Goal: Task Accomplishment & Management: Use online tool/utility

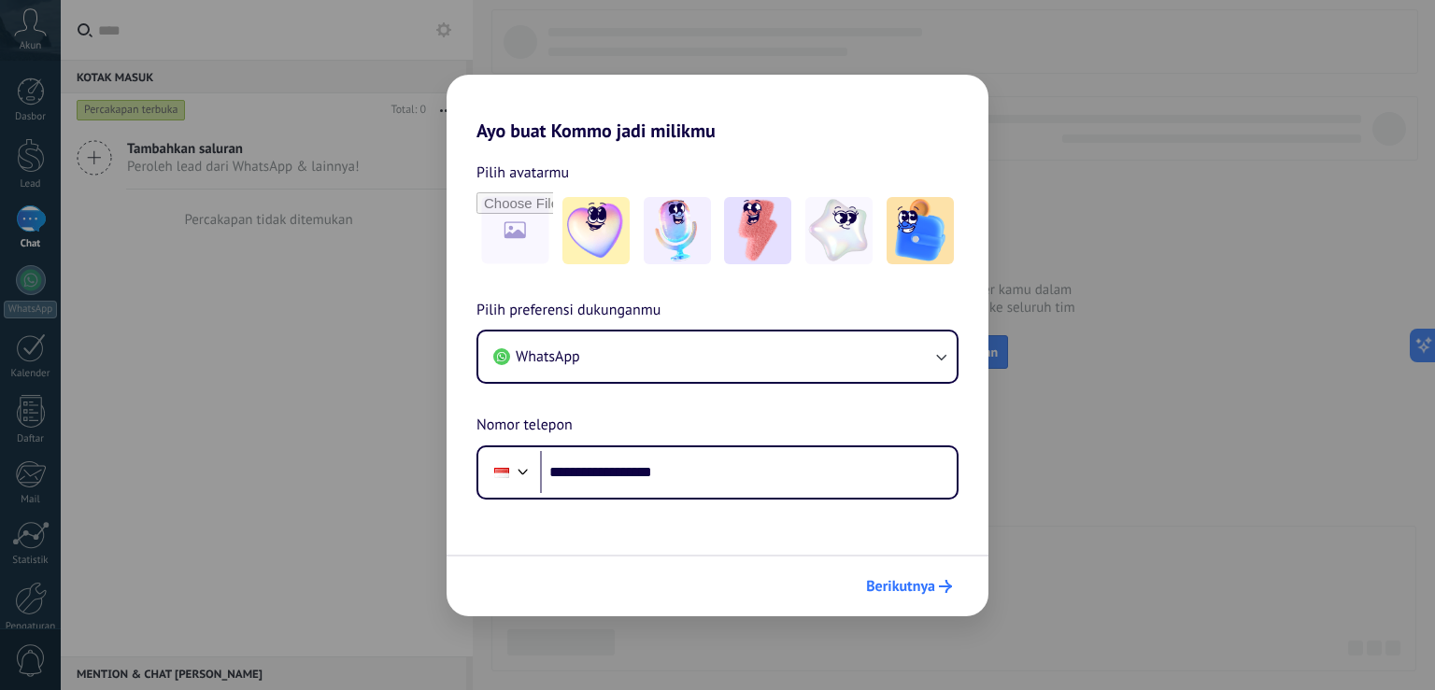
type input "**********"
click at [906, 589] on span "Berikutnya" at bounding box center [900, 586] width 69 height 13
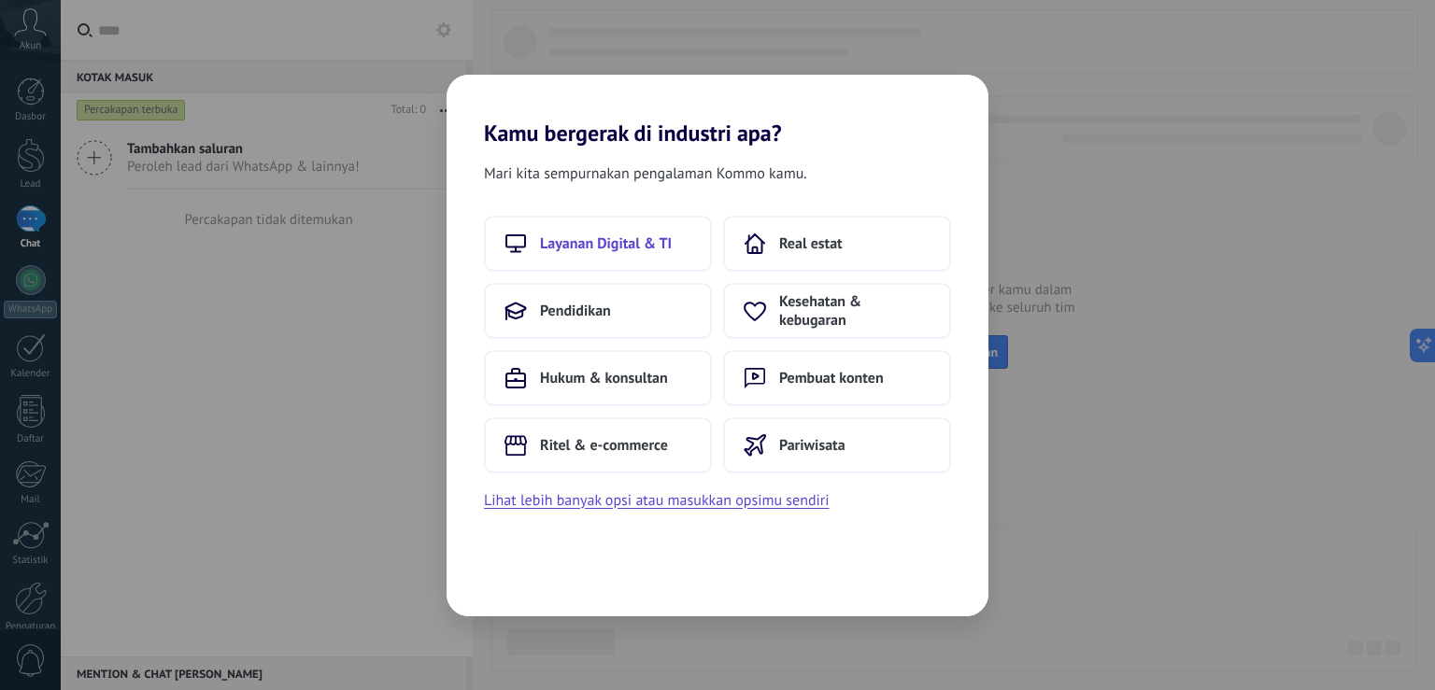
click at [619, 261] on button "Layanan Digital & TI" at bounding box center [598, 244] width 228 height 56
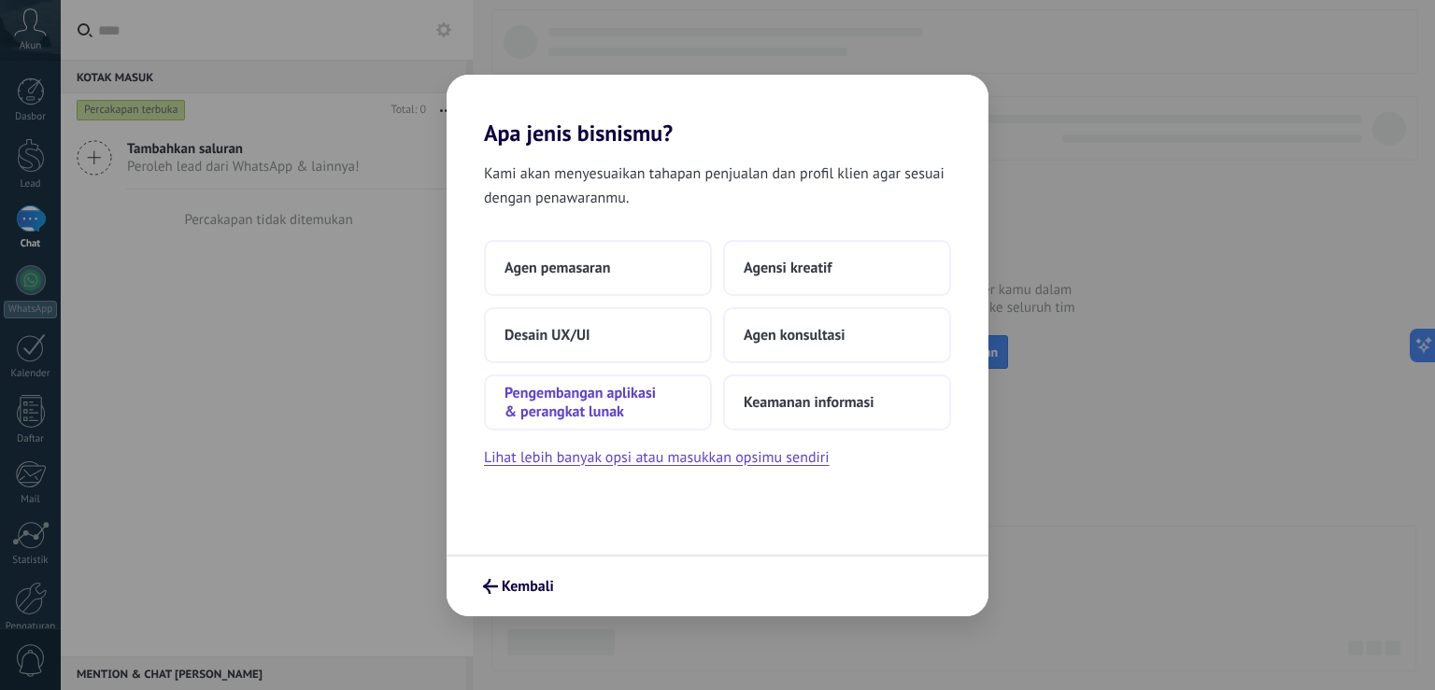
click at [614, 402] on span "Pengembangan aplikasi & perangkat lunak" at bounding box center [597, 402] width 187 height 37
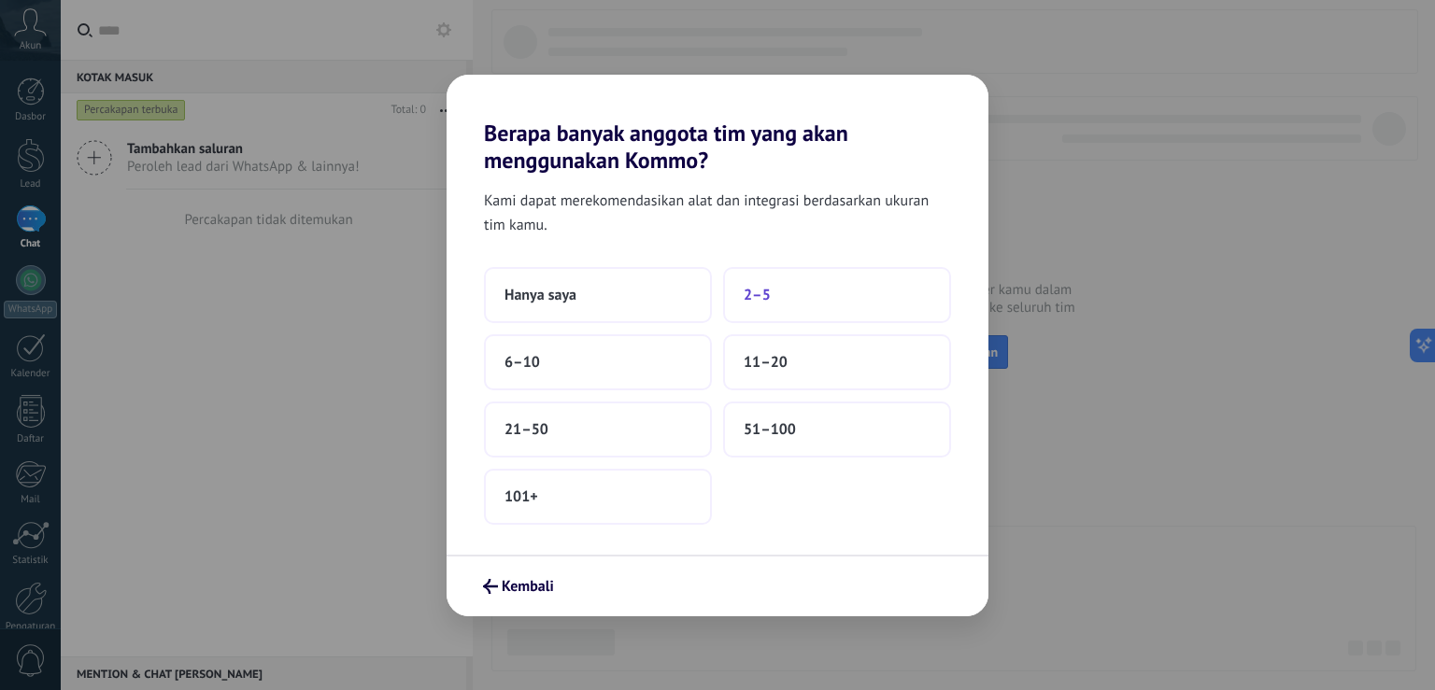
click at [742, 297] on button "2–5" at bounding box center [837, 295] width 228 height 56
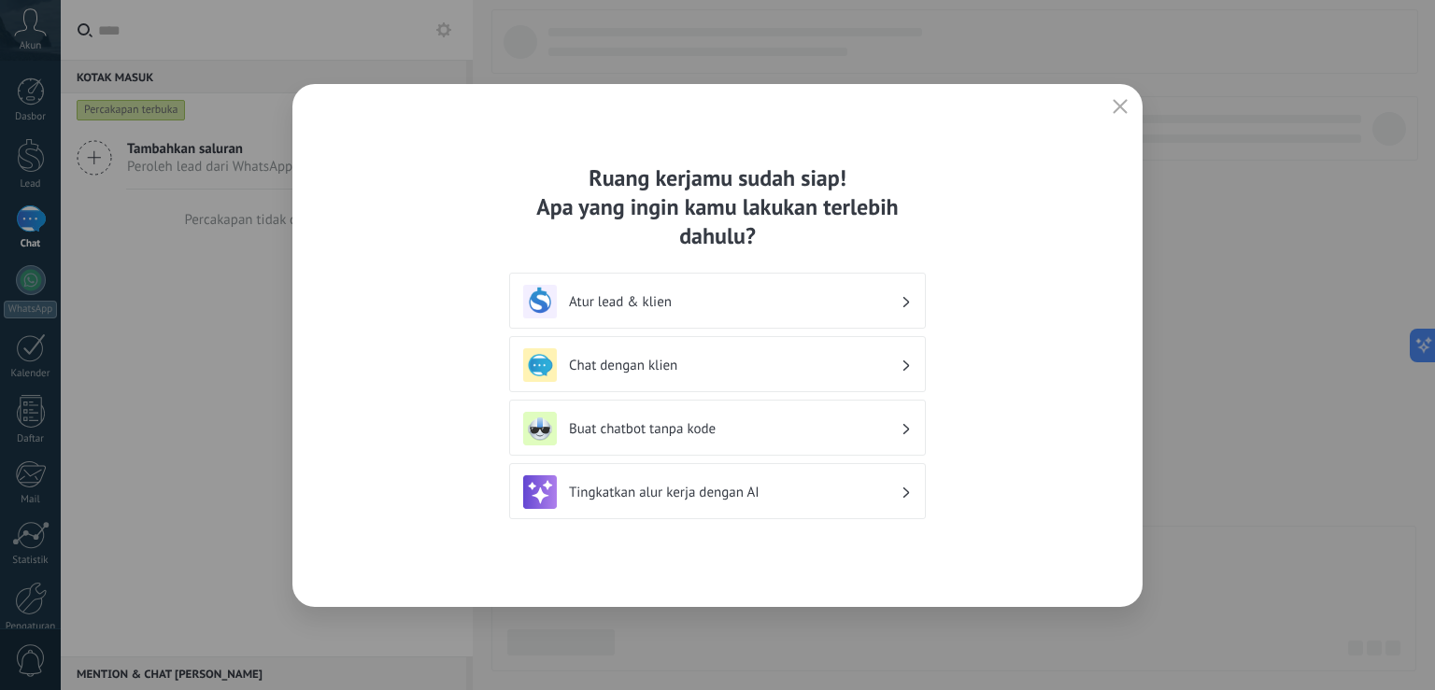
click at [910, 299] on icon at bounding box center [906, 301] width 7 height 11
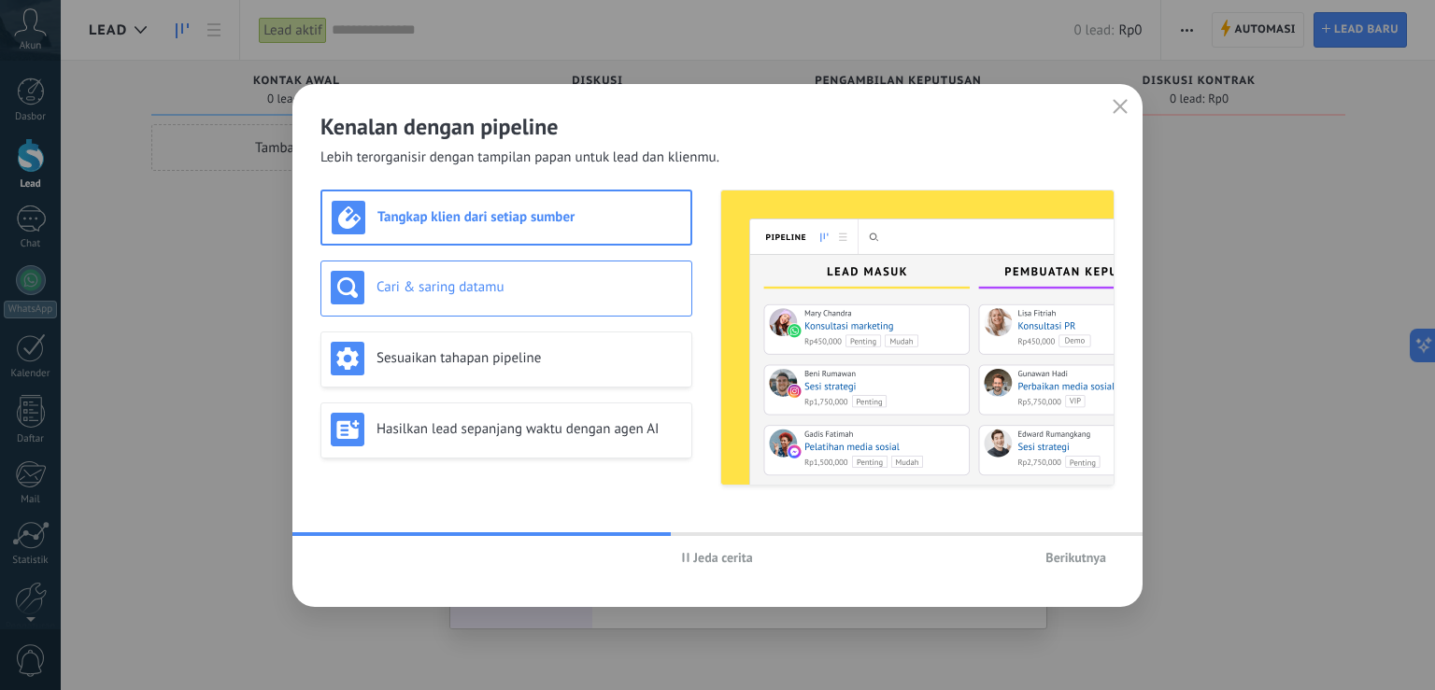
click at [559, 293] on h3 "Cari & saring datamu" at bounding box center [528, 287] width 305 height 18
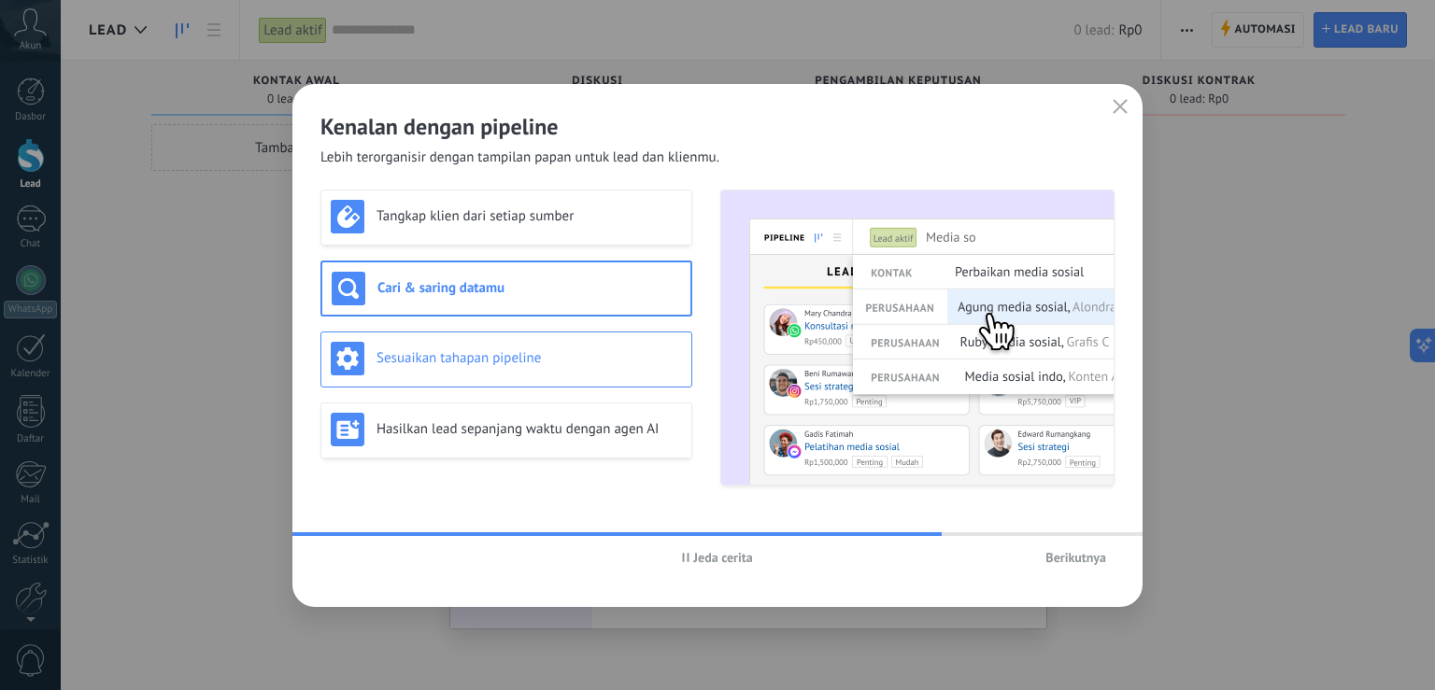
click at [547, 361] on h3 "Sesuaikan tahapan pipeline" at bounding box center [528, 358] width 305 height 18
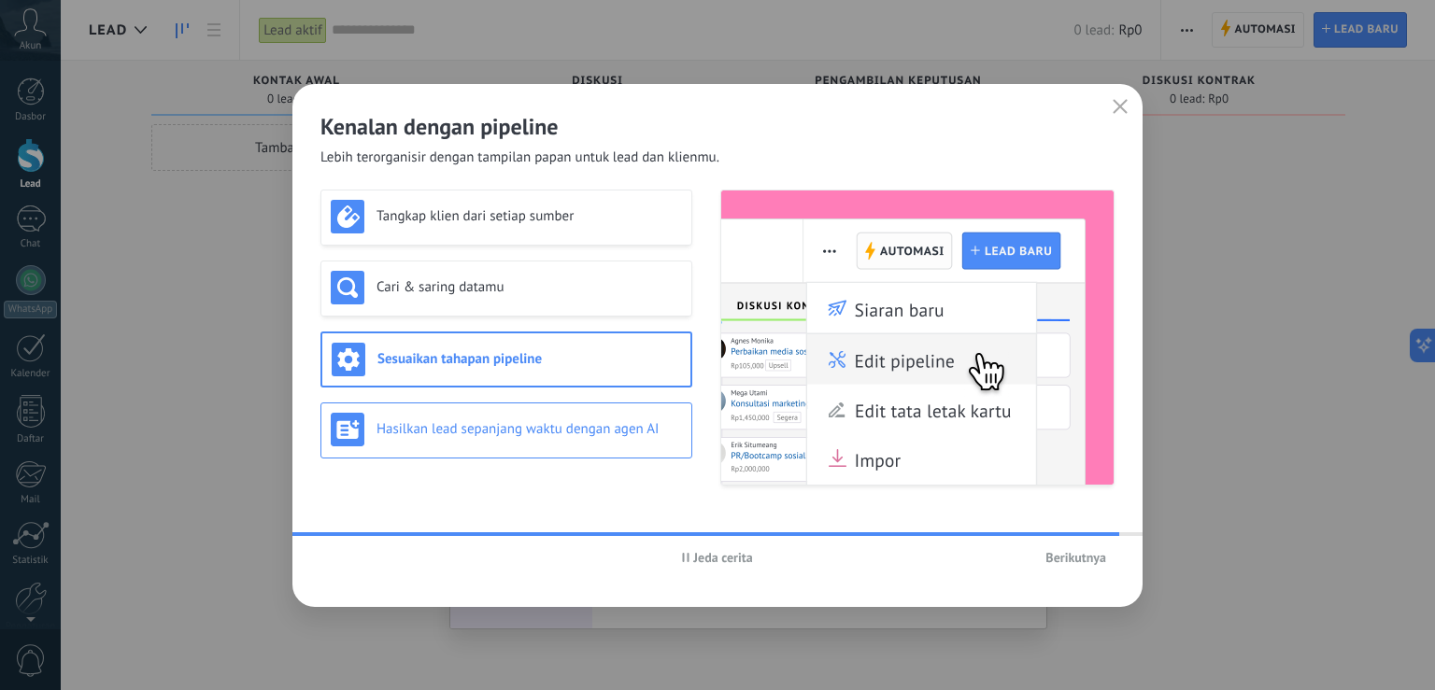
click at [545, 423] on h3 "Hasilkan lead sepanjang waktu dengan agen AI" at bounding box center [528, 429] width 305 height 18
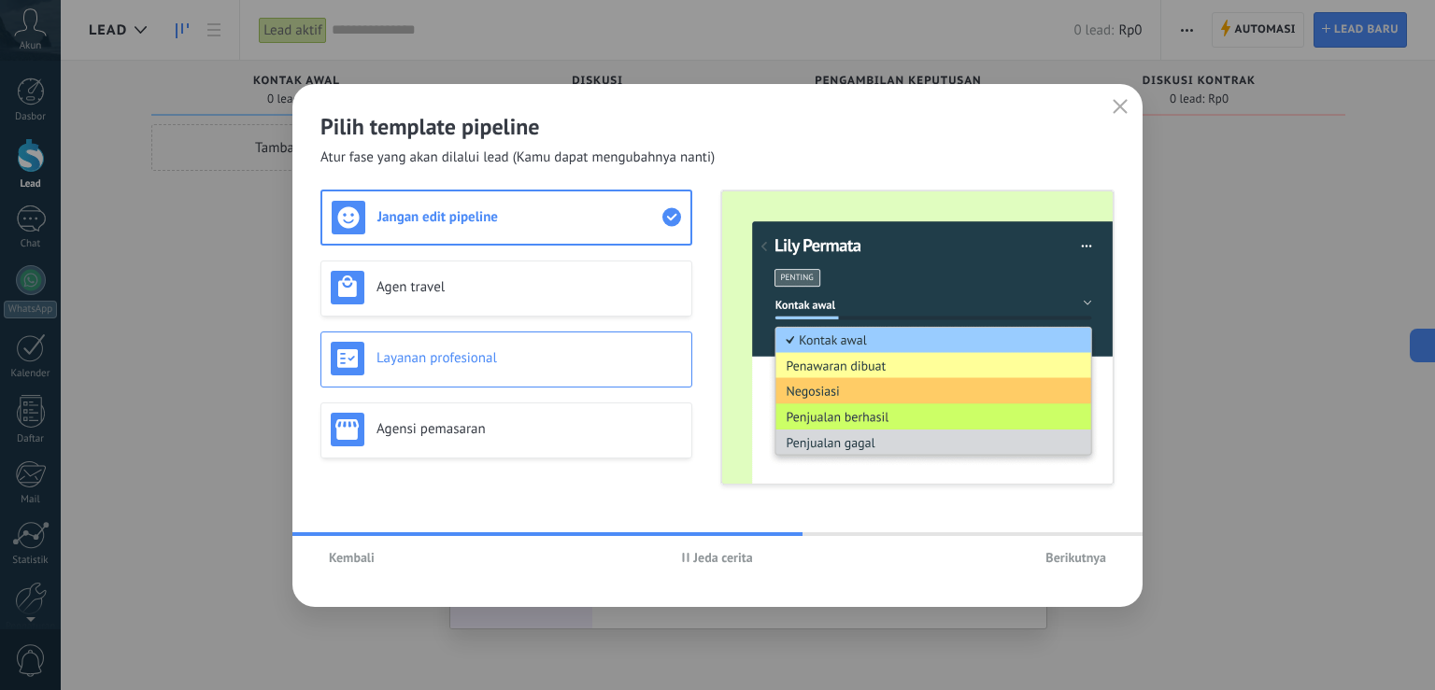
click at [566, 361] on h3 "Layanan profesional" at bounding box center [528, 358] width 305 height 18
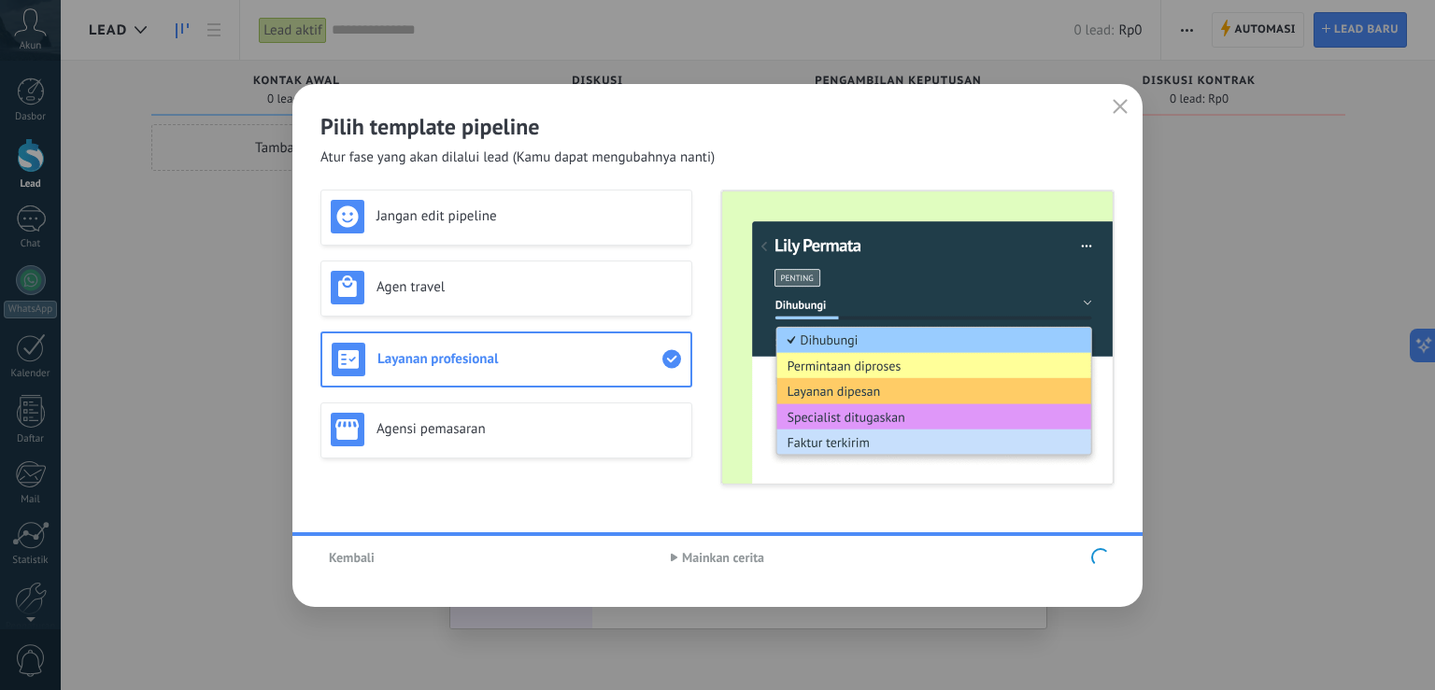
click at [506, 432] on div "Jangan edit pipeline Agen travel Layanan profesional Agensi pemasaran" at bounding box center [506, 338] width 372 height 296
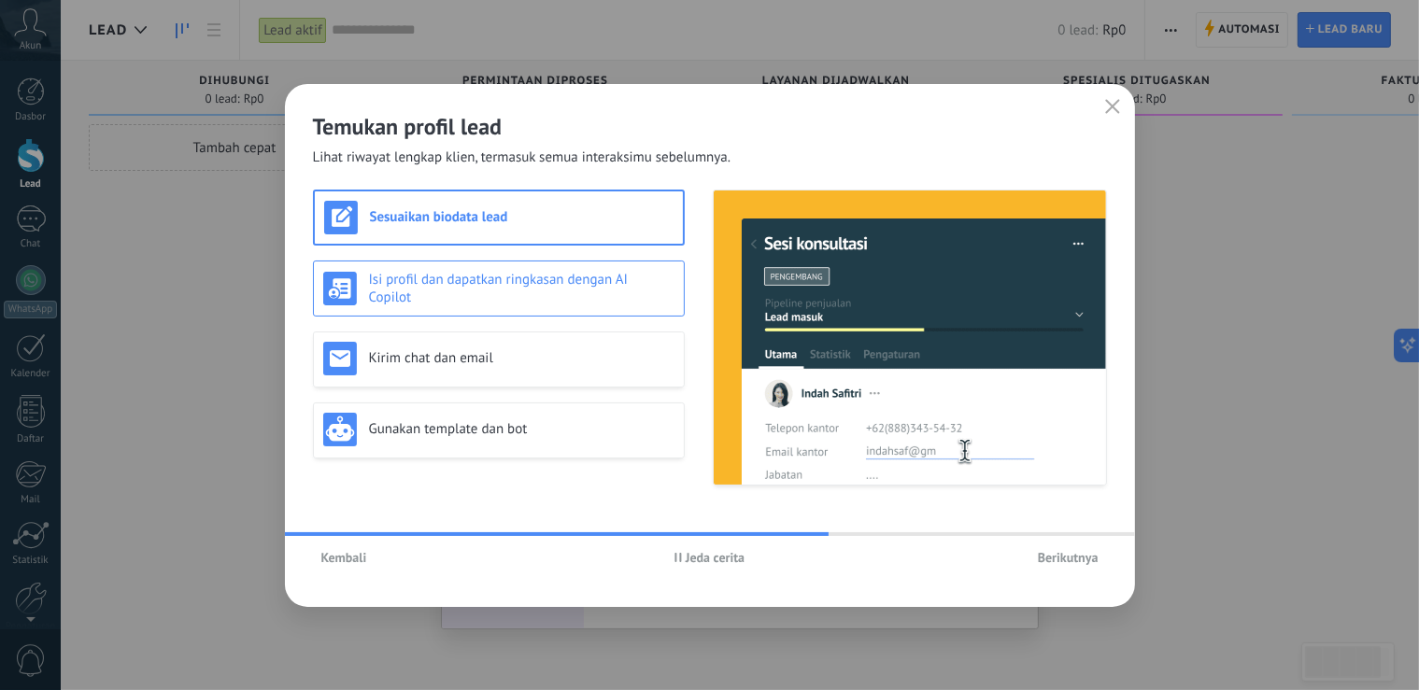
click at [569, 295] on h3 "Isi profil dan dapatkan ringkasan dengan AI Copilot" at bounding box center [521, 288] width 305 height 35
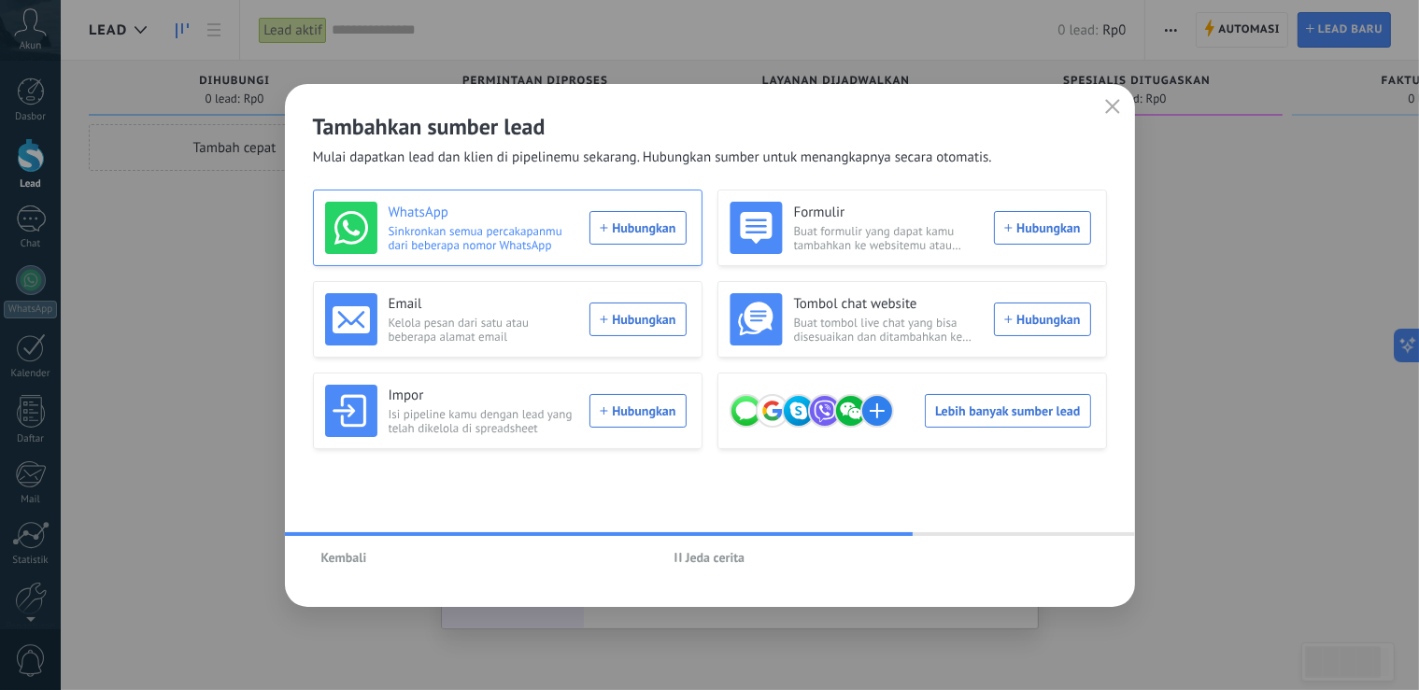
click at [625, 230] on div "WhatsApp Sinkronkan semua percakapanmu dari beberapa nomor WhatsApp Hubungkan" at bounding box center [506, 228] width 362 height 52
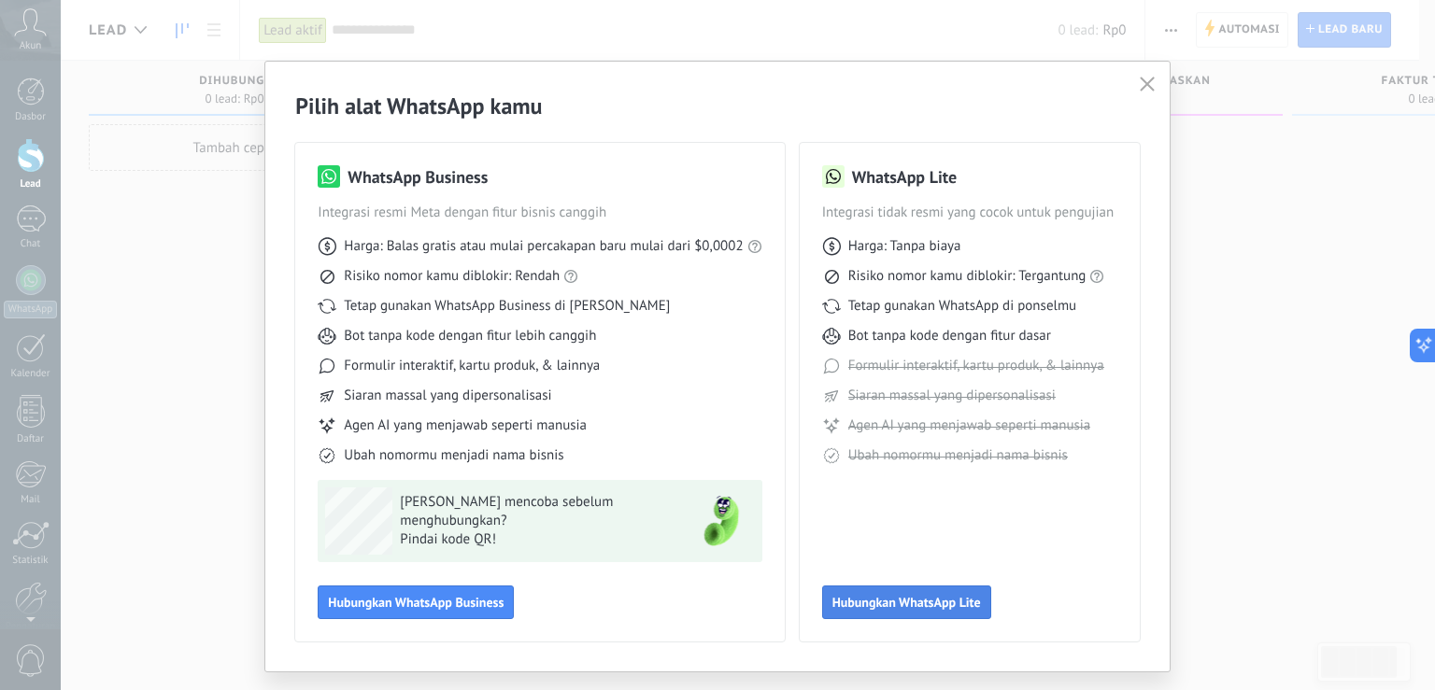
click at [889, 594] on button "Hubungkan WhatsApp Lite" at bounding box center [906, 603] width 169 height 34
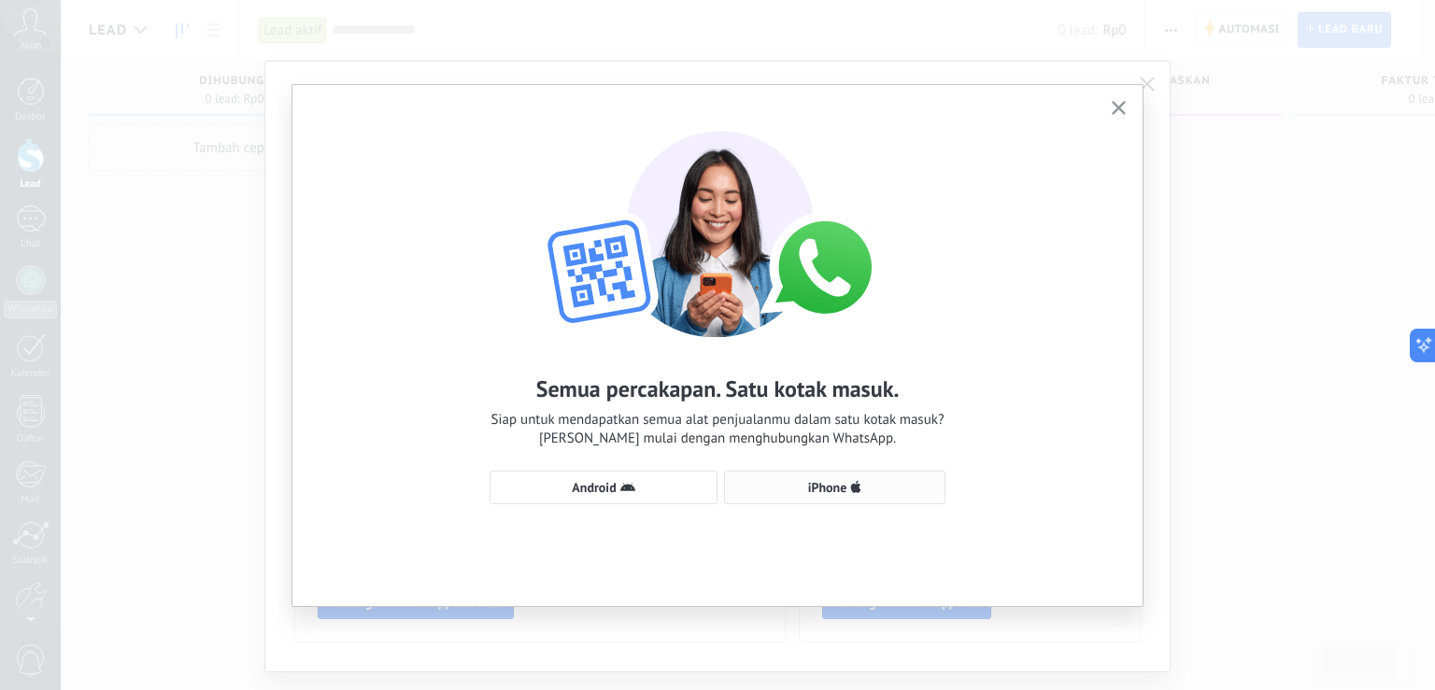
click at [819, 493] on span "iPhone" at bounding box center [827, 487] width 39 height 13
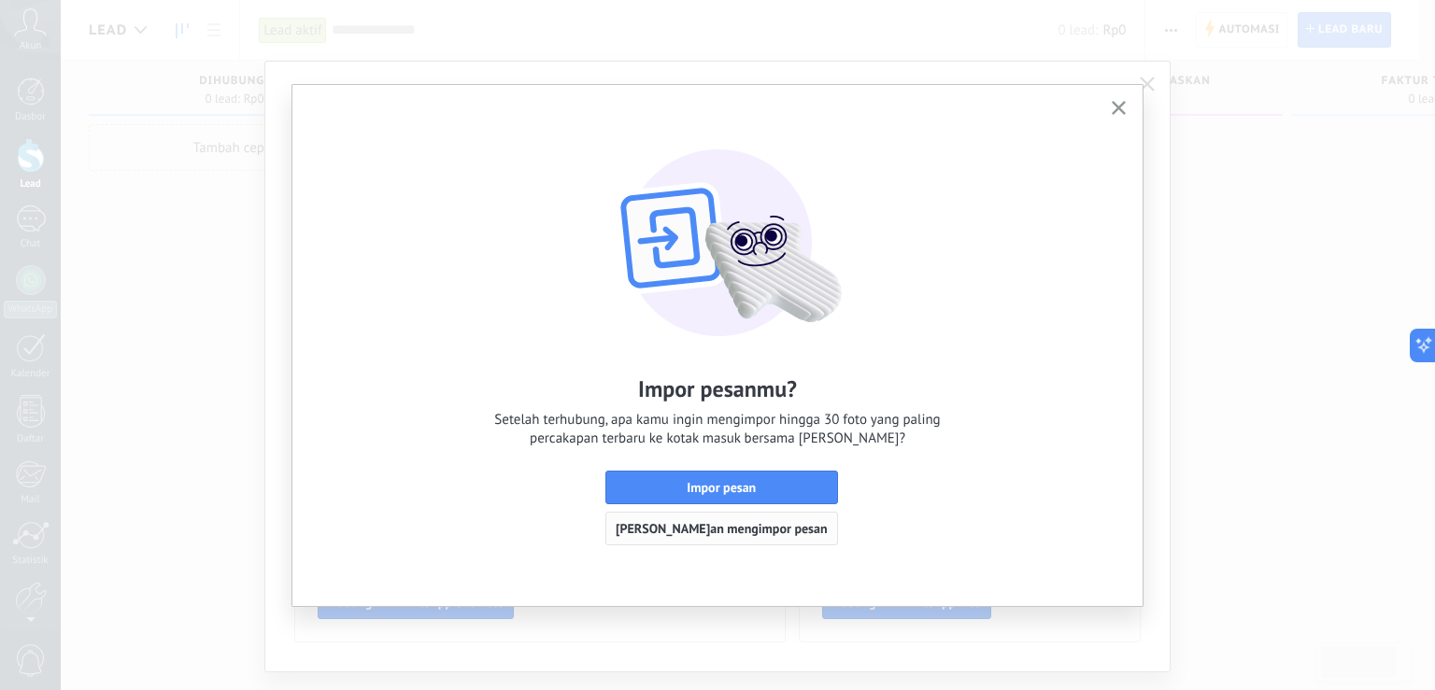
click at [732, 535] on span "[PERSON_NAME]an mengimpor pesan" at bounding box center [722, 528] width 212 height 13
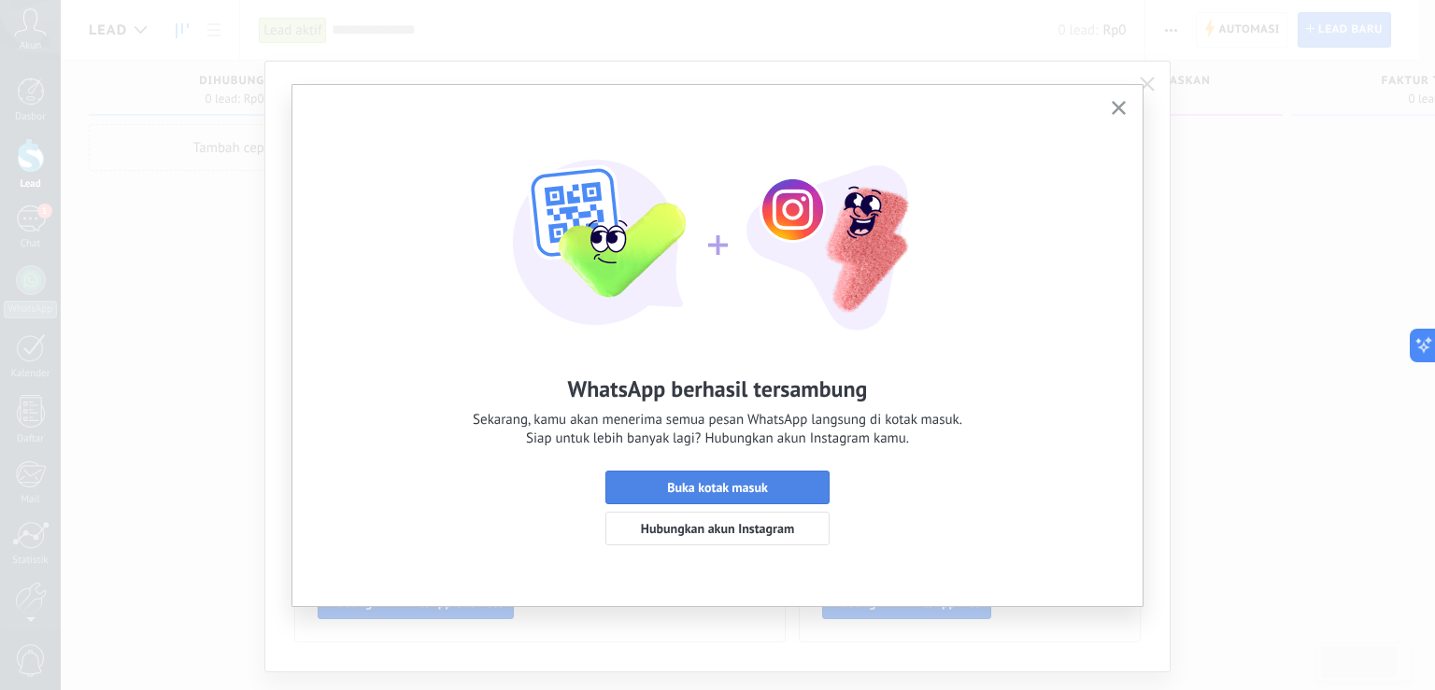
click at [782, 487] on span "Buka kotak masuk" at bounding box center [718, 487] width 204 height 13
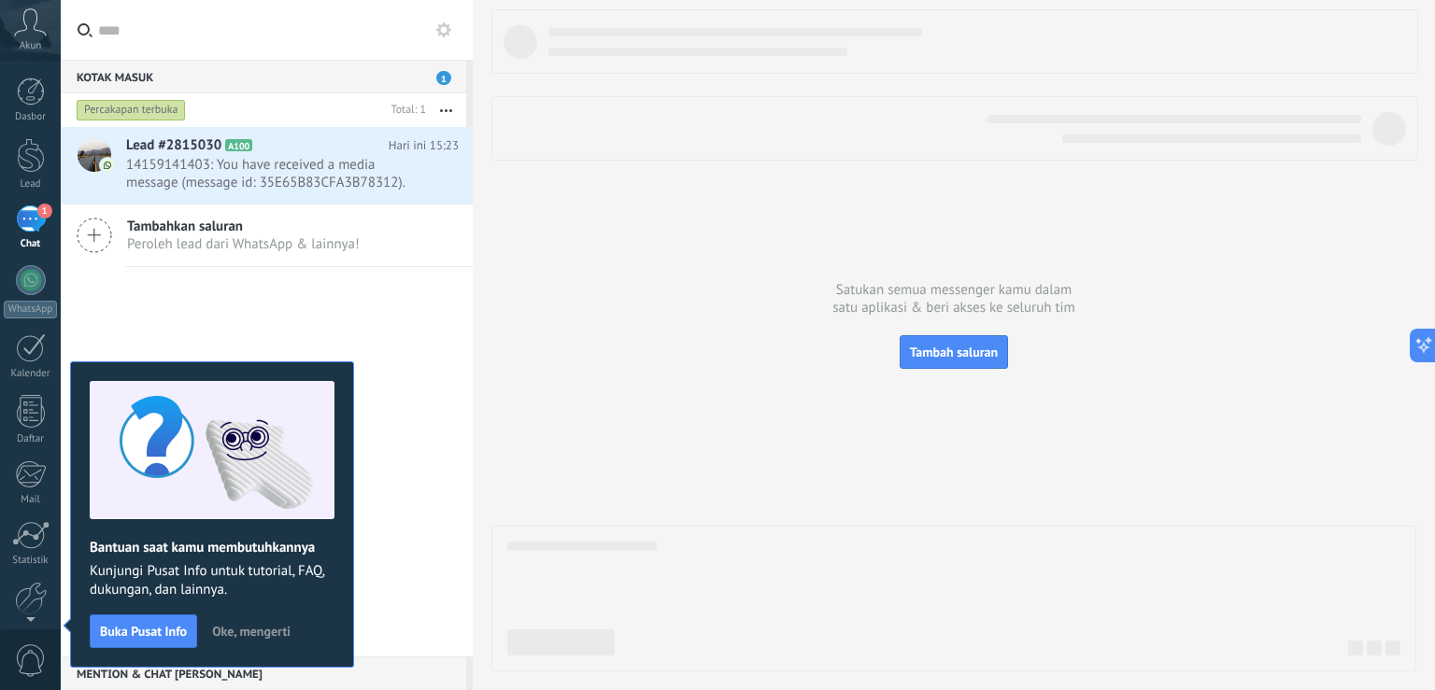
click at [245, 628] on span "Oke, mengerti" at bounding box center [251, 631] width 78 height 13
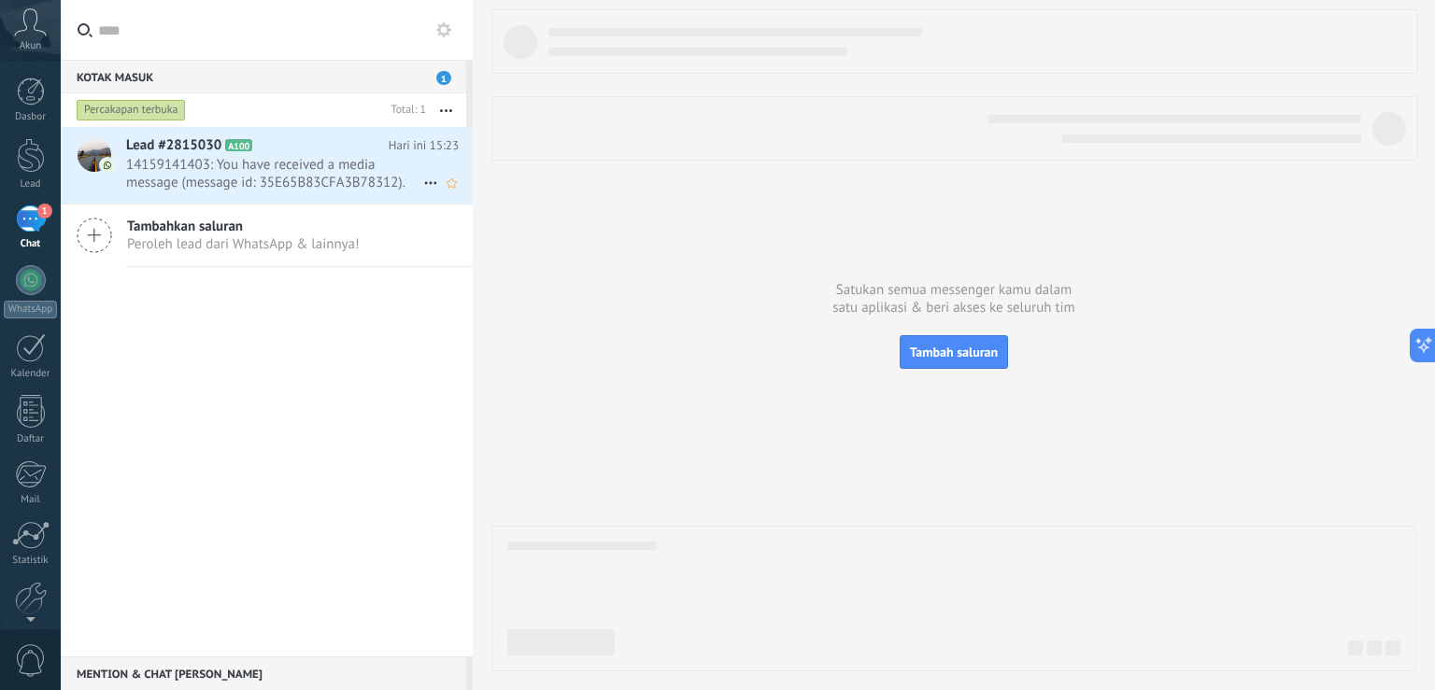
click at [293, 169] on span "14159141403: You have received a media message (message id: 35E65B83CFA3B78312)…" at bounding box center [274, 173] width 297 height 35
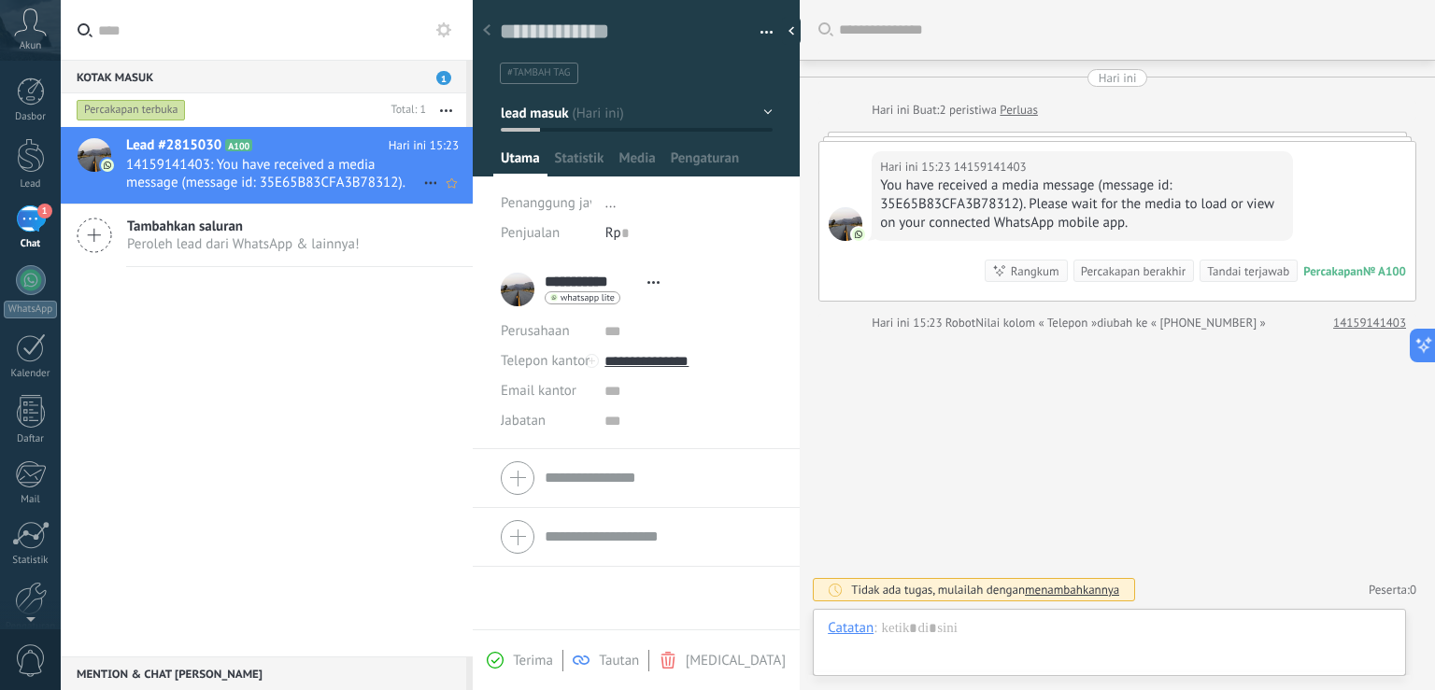
scroll to position [27, 0]
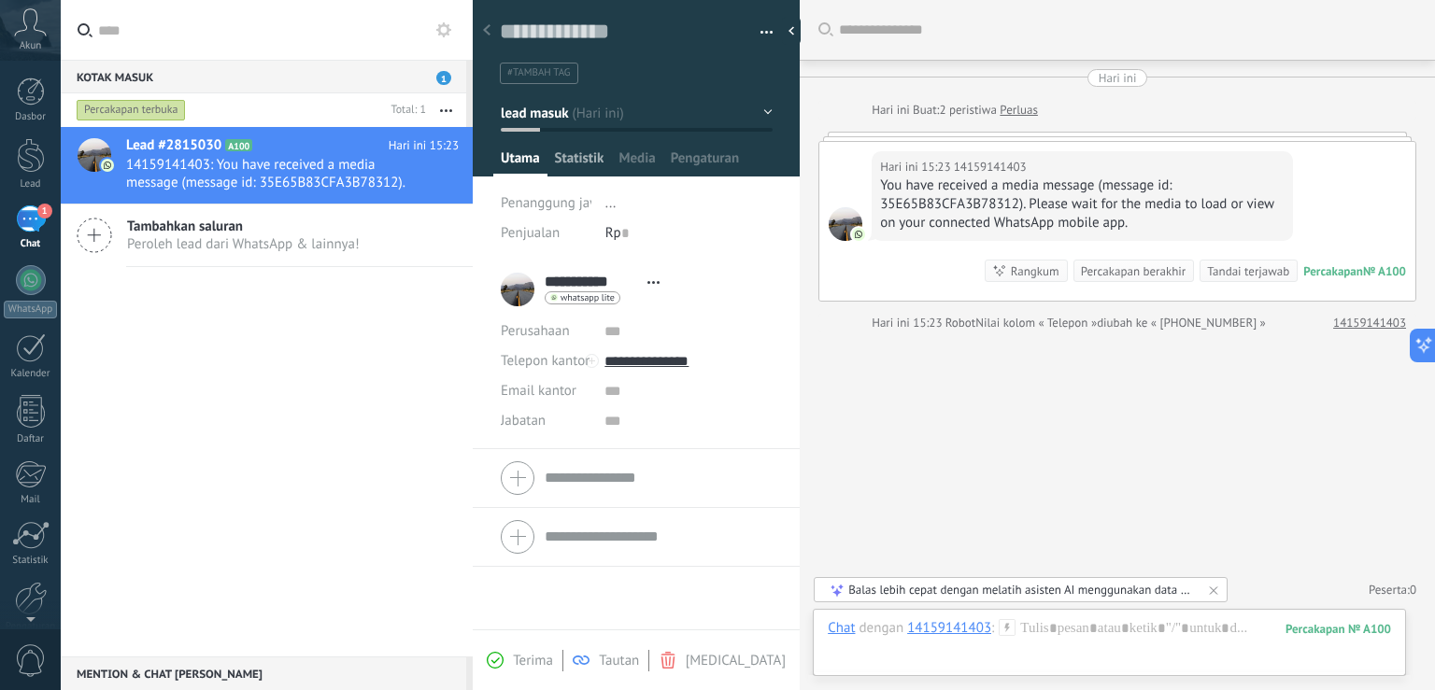
click at [582, 156] on span "Statistik" at bounding box center [580, 162] width 50 height 27
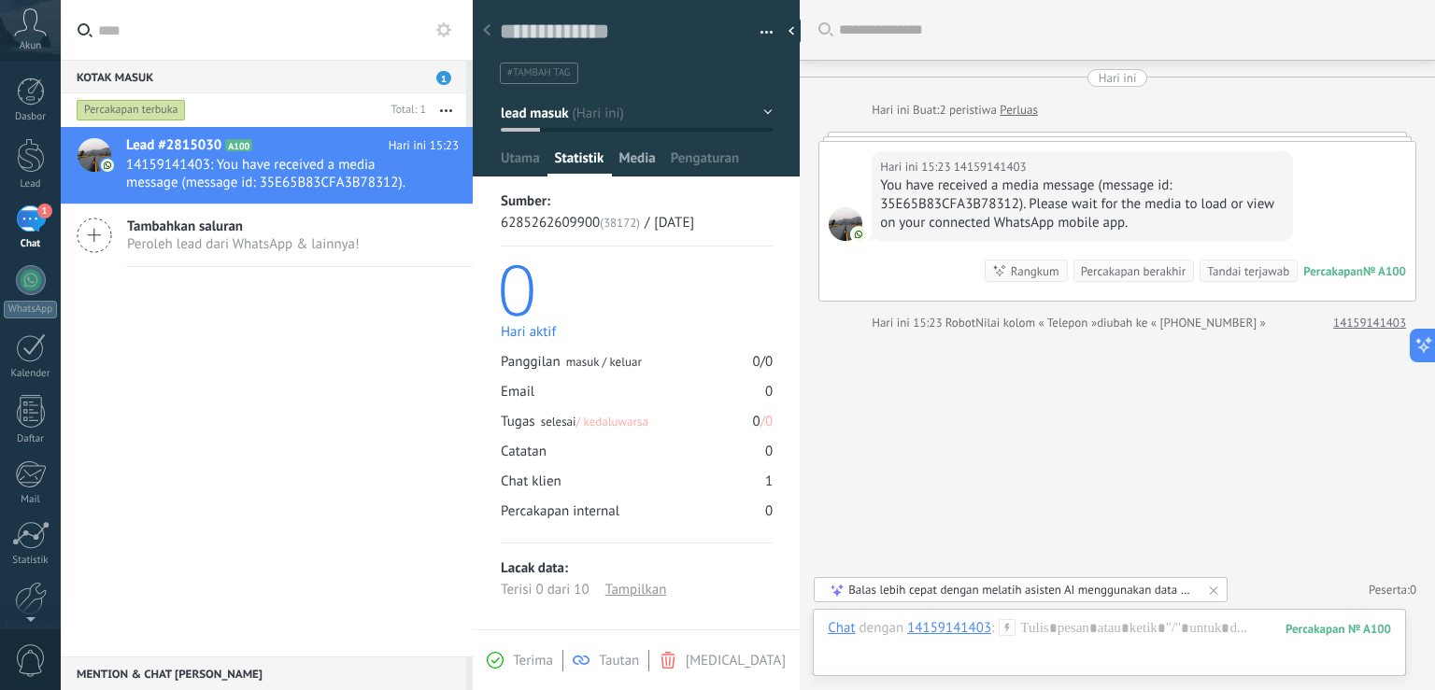
click at [635, 156] on span "Media" at bounding box center [636, 162] width 36 height 27
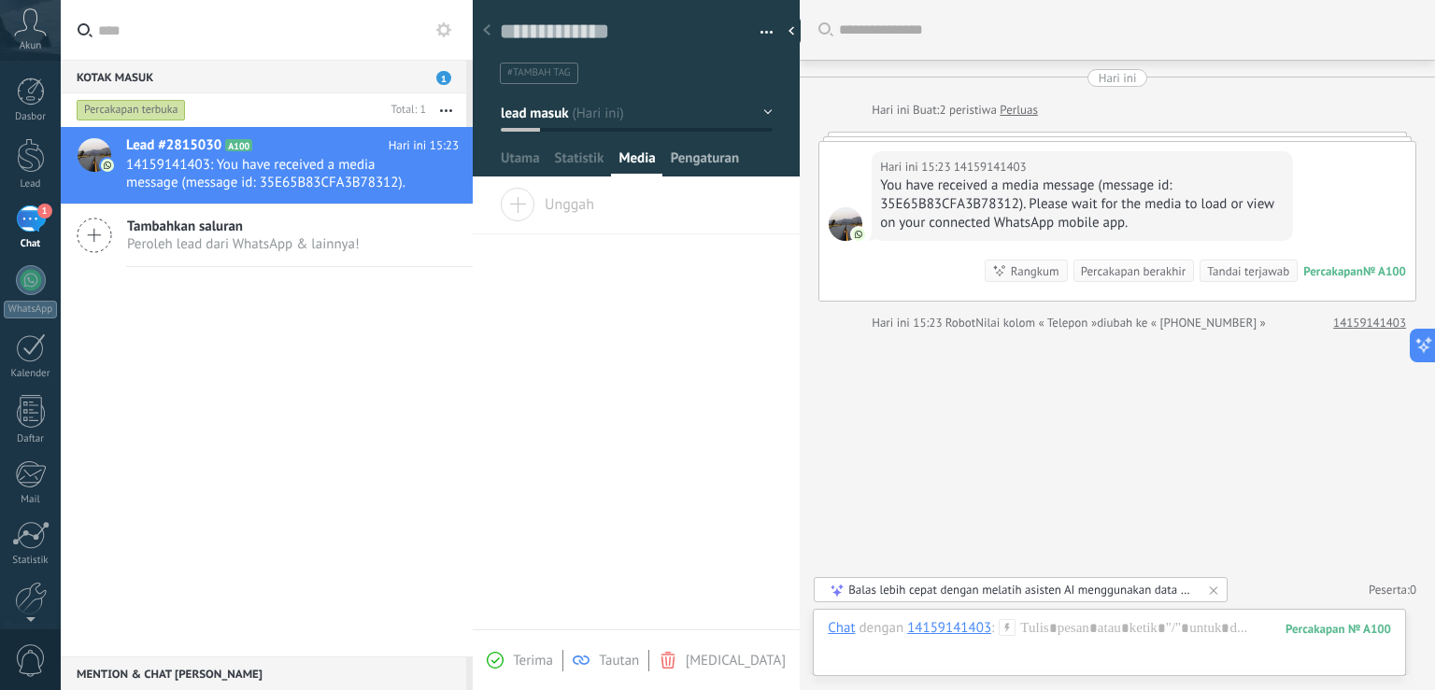
click at [708, 157] on span "Pengaturan" at bounding box center [705, 162] width 69 height 27
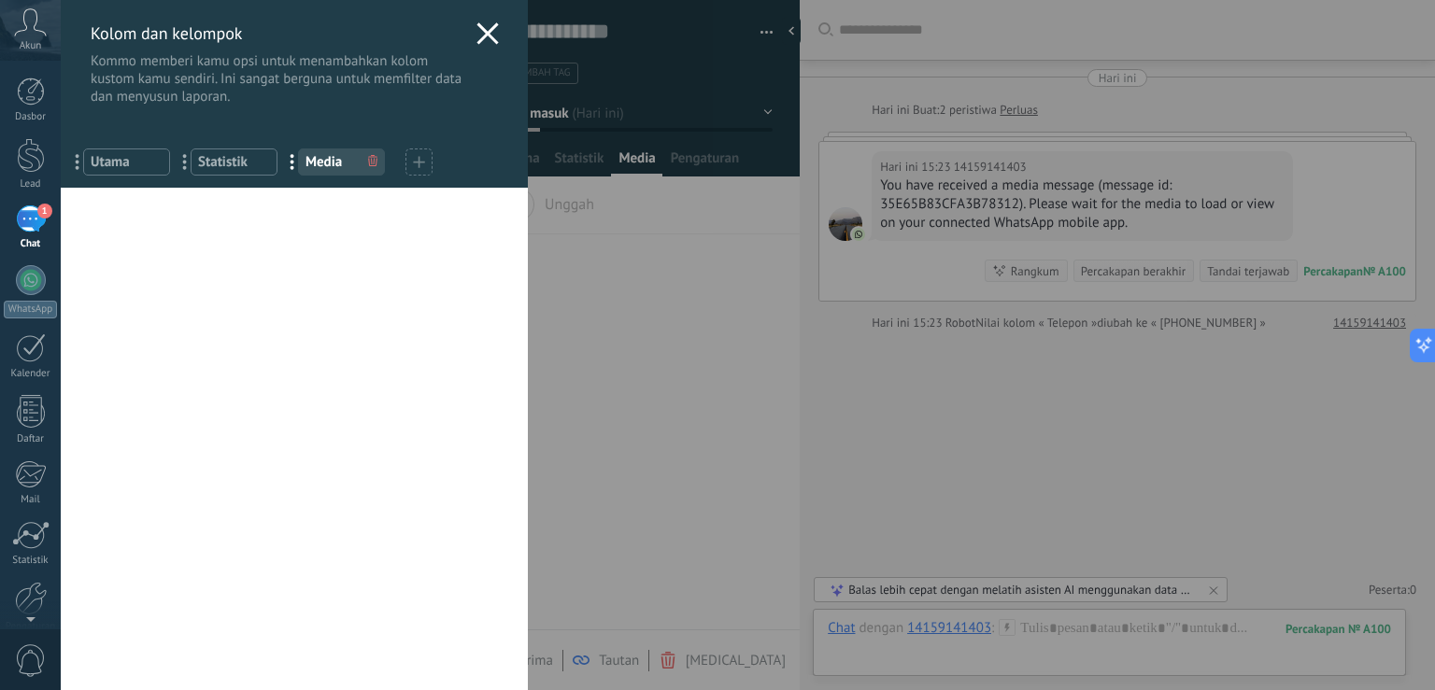
click at [476, 33] on icon at bounding box center [487, 33] width 22 height 22
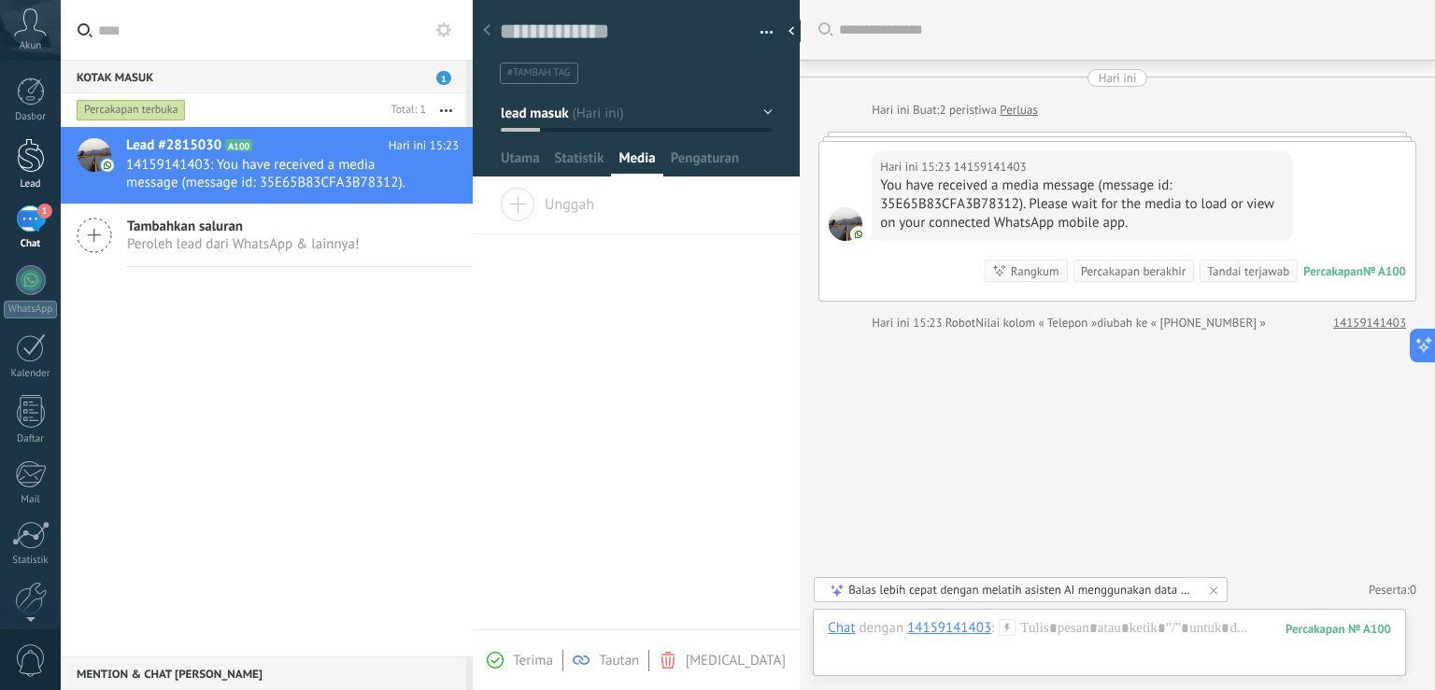
click at [28, 156] on div at bounding box center [31, 155] width 28 height 35
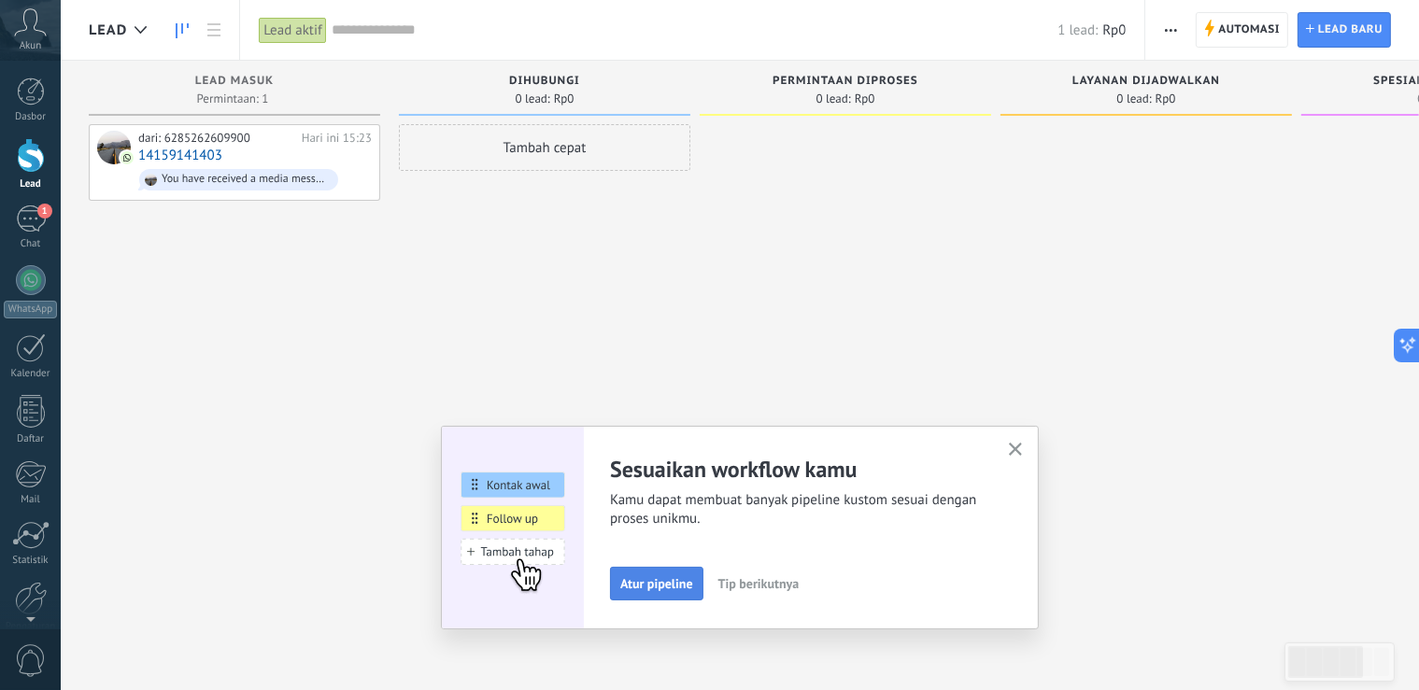
click at [682, 585] on span "Atur pipeline" at bounding box center [656, 583] width 73 height 13
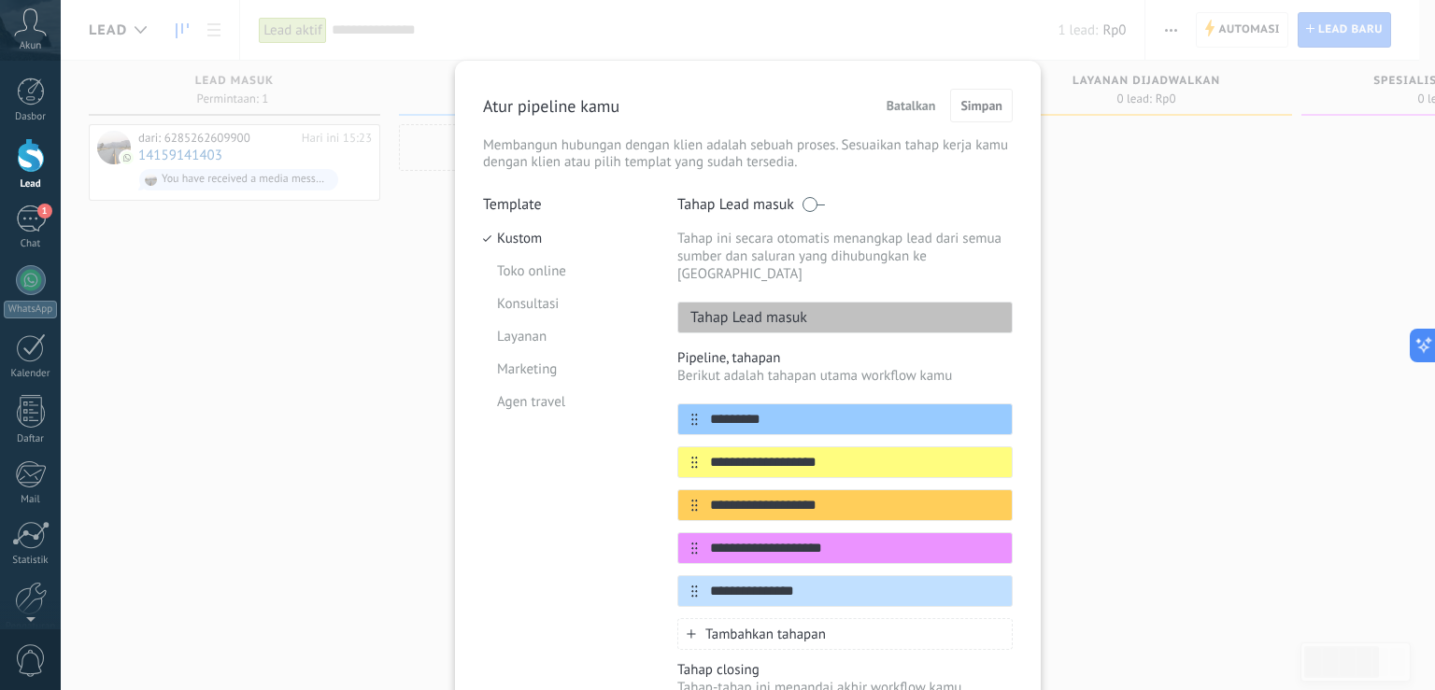
click at [334, 424] on div "**********" at bounding box center [748, 345] width 1374 height 690
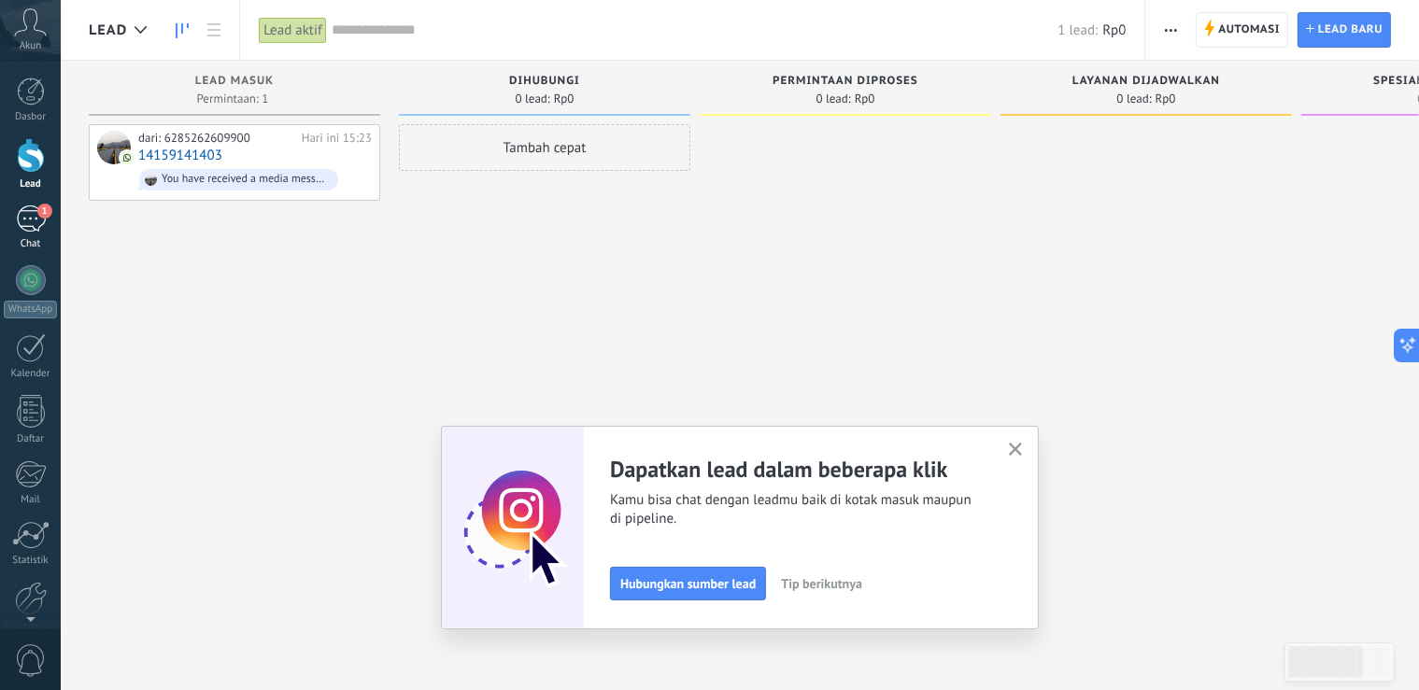
click at [40, 223] on div "1" at bounding box center [31, 219] width 30 height 27
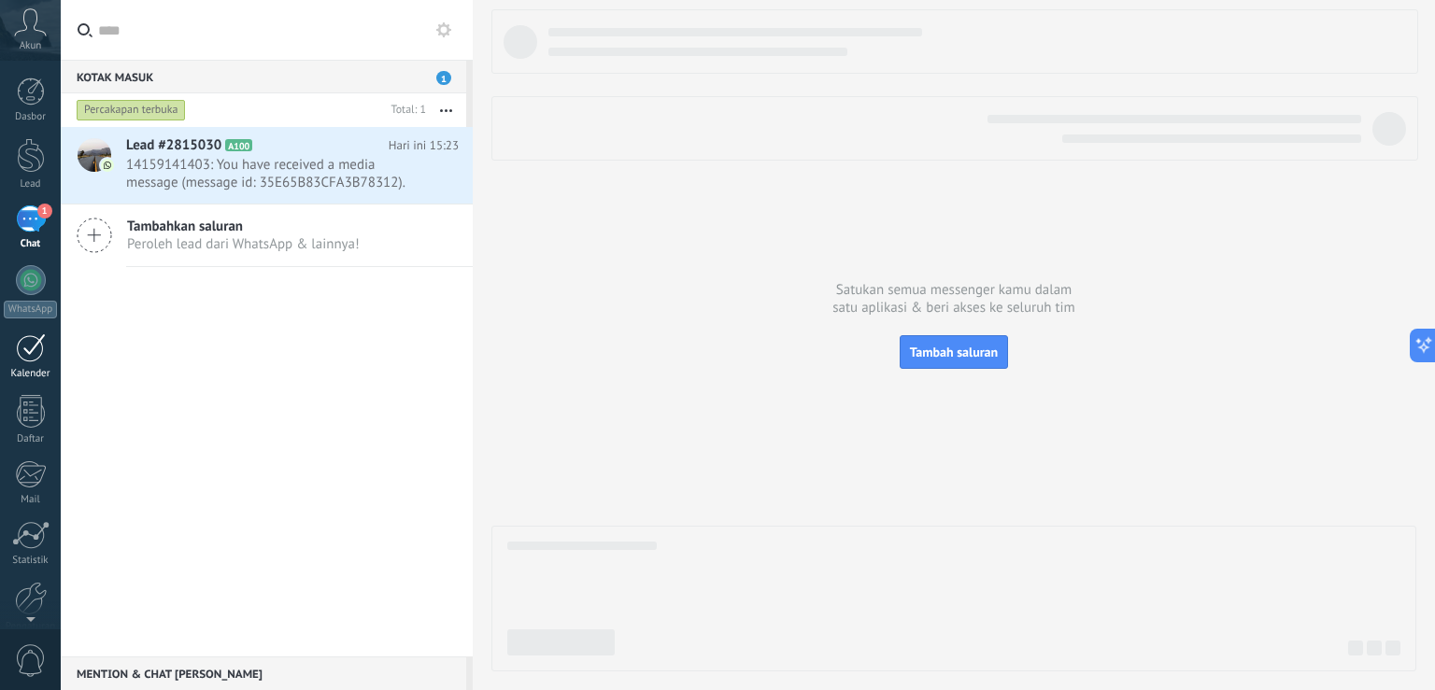
click at [33, 353] on div at bounding box center [31, 347] width 30 height 29
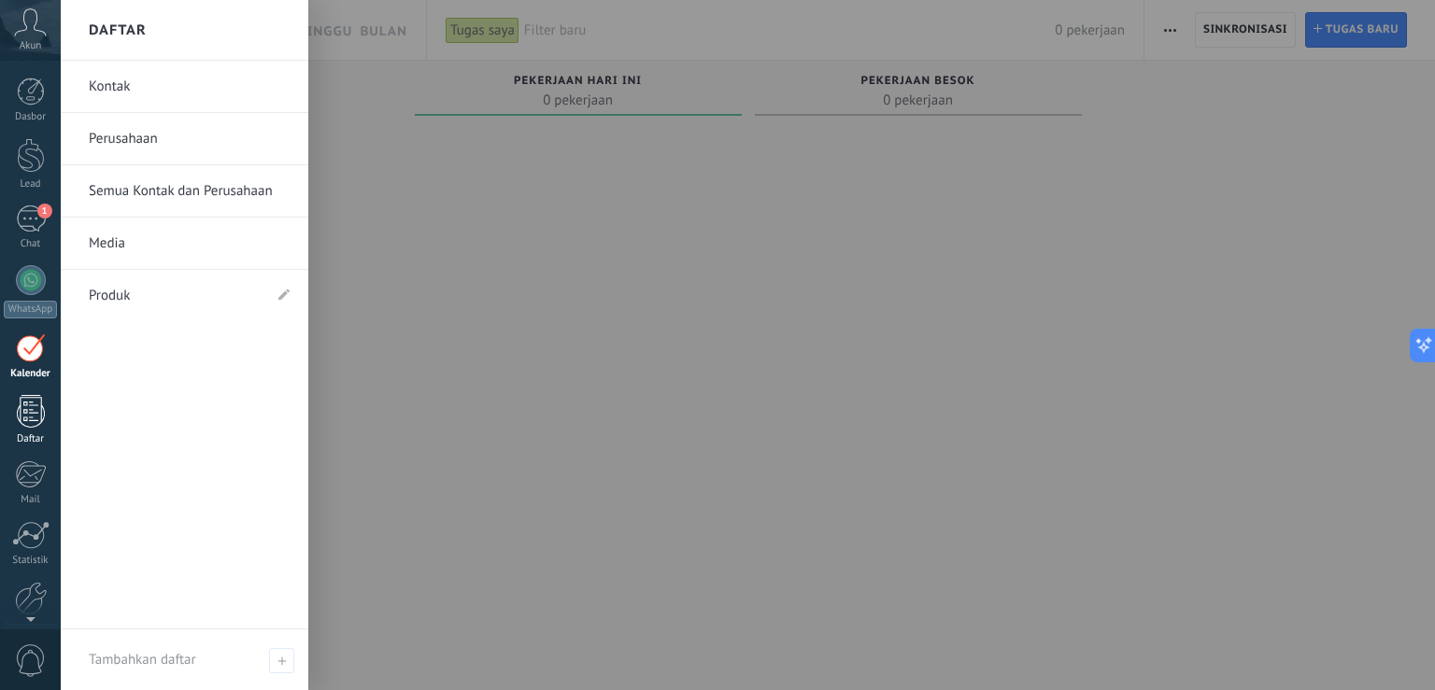
click at [28, 410] on div at bounding box center [31, 411] width 28 height 33
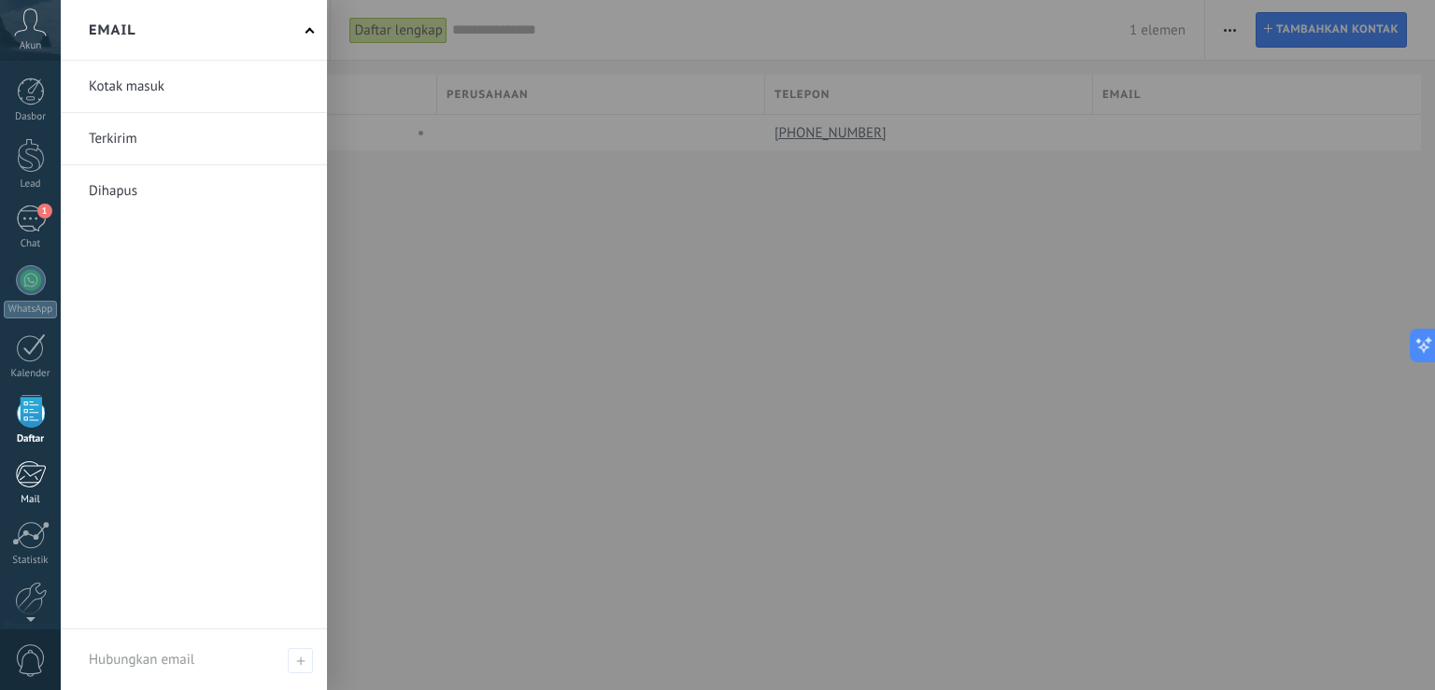
click at [29, 471] on div at bounding box center [30, 475] width 31 height 28
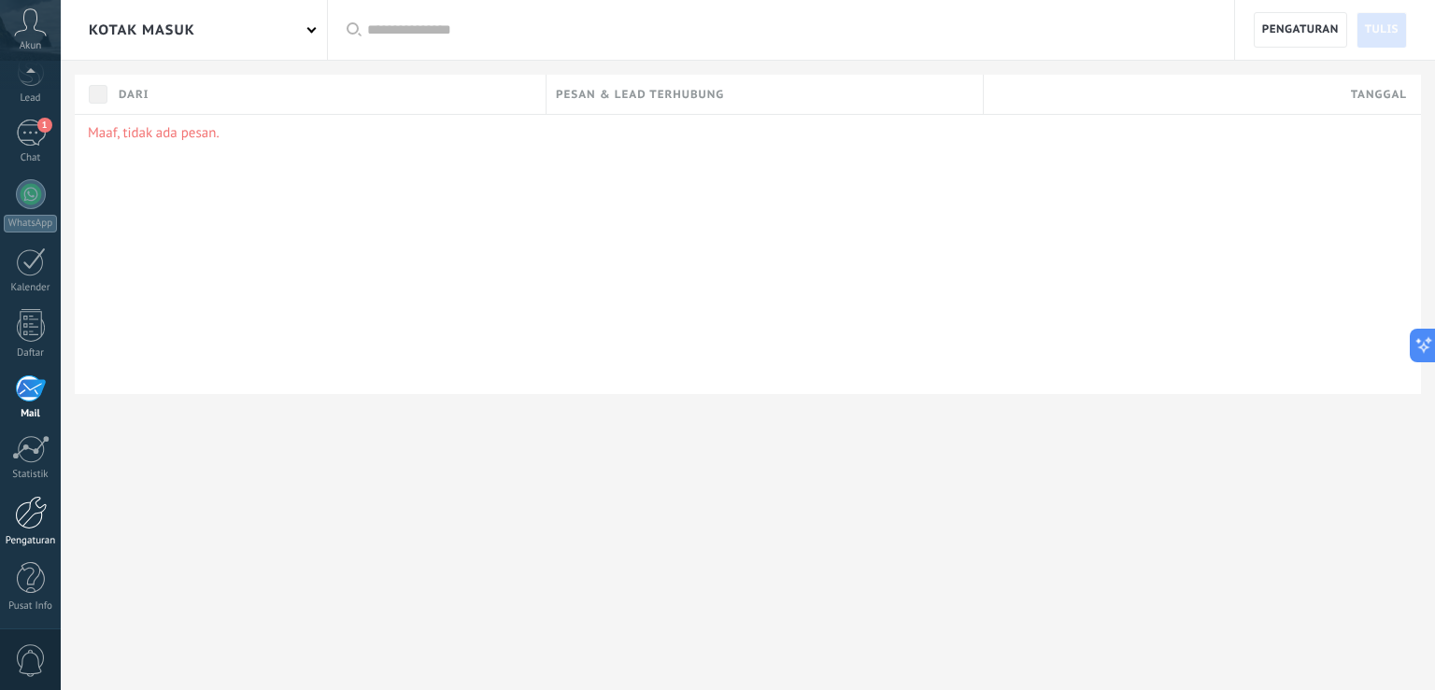
scroll to position [86, 0]
click at [32, 510] on div at bounding box center [31, 513] width 32 height 34
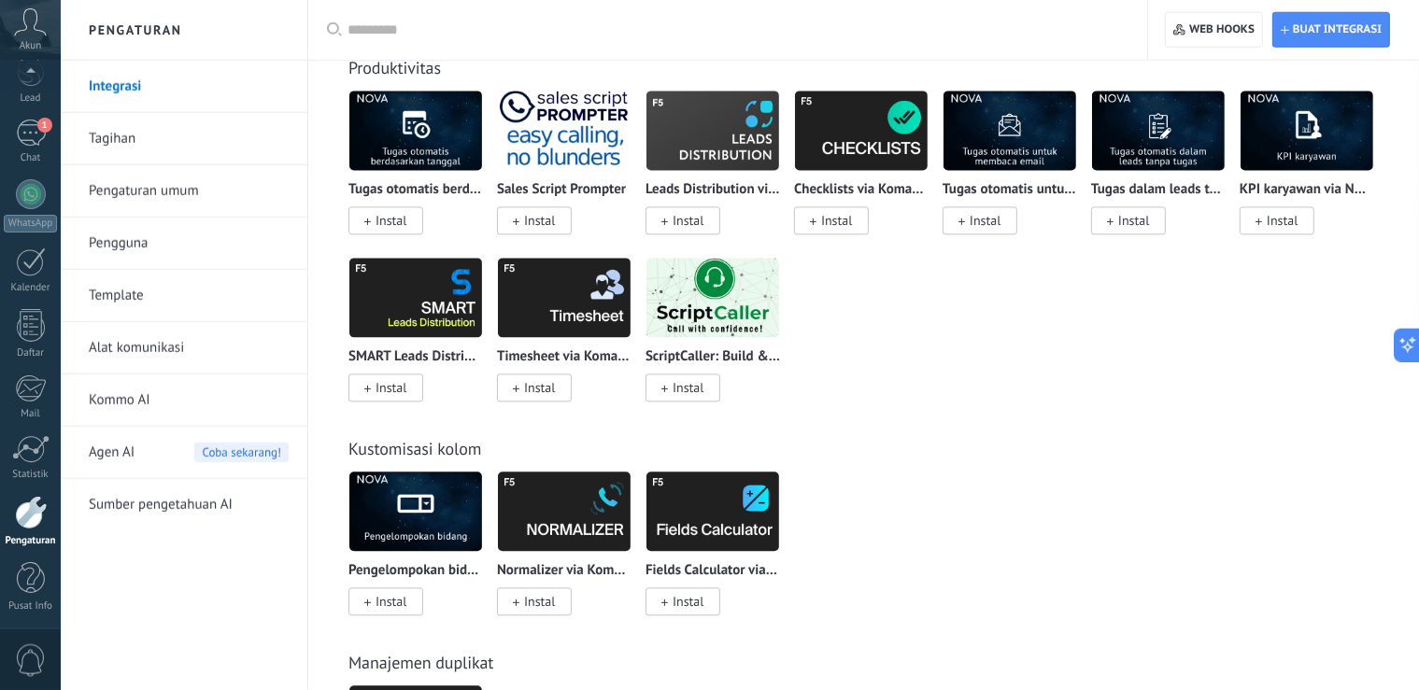
scroll to position [4129, 0]
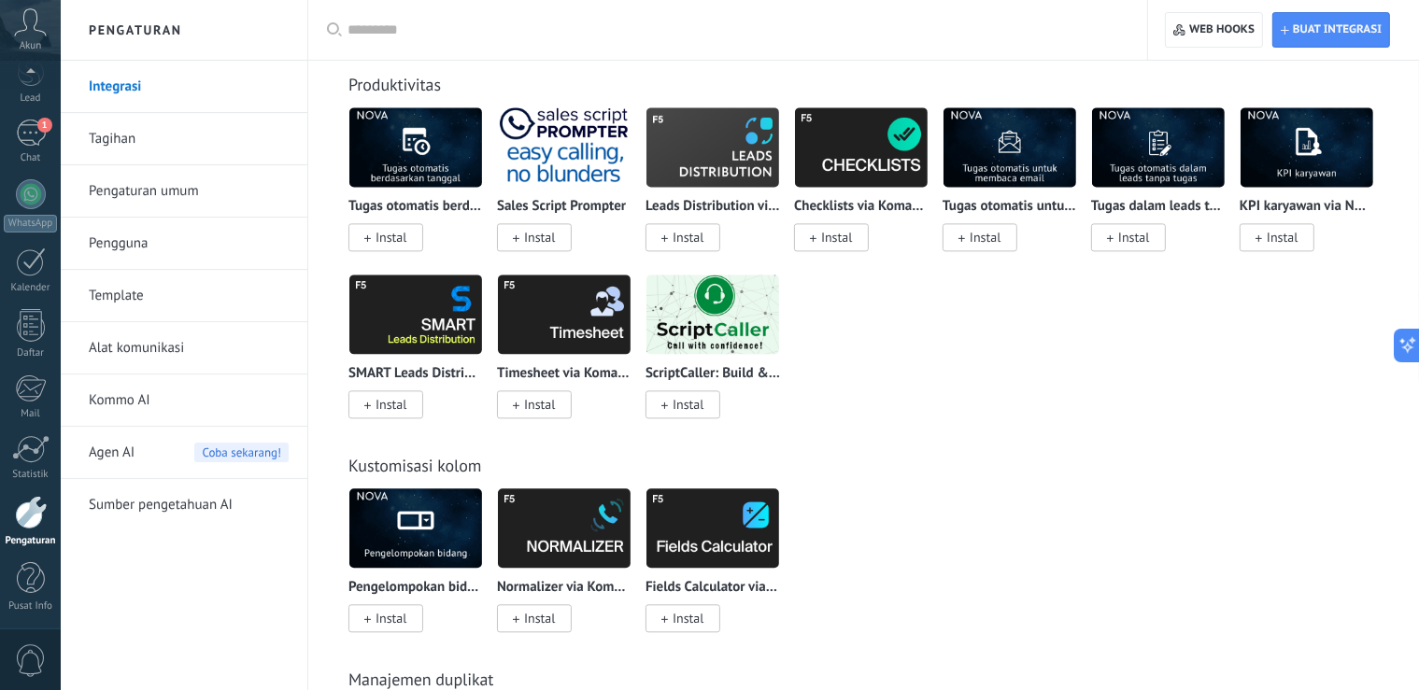
click at [114, 400] on link "Kommo AI" at bounding box center [189, 401] width 200 height 52
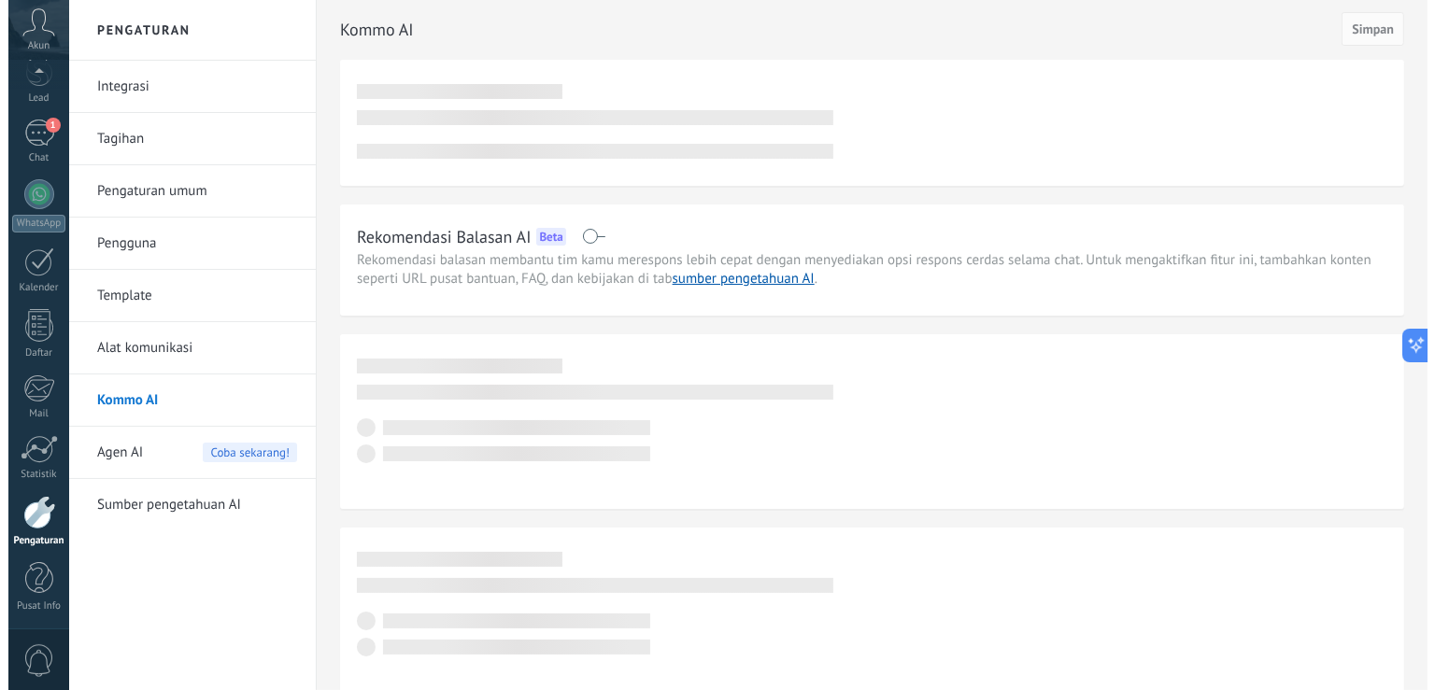
scroll to position [86, 0]
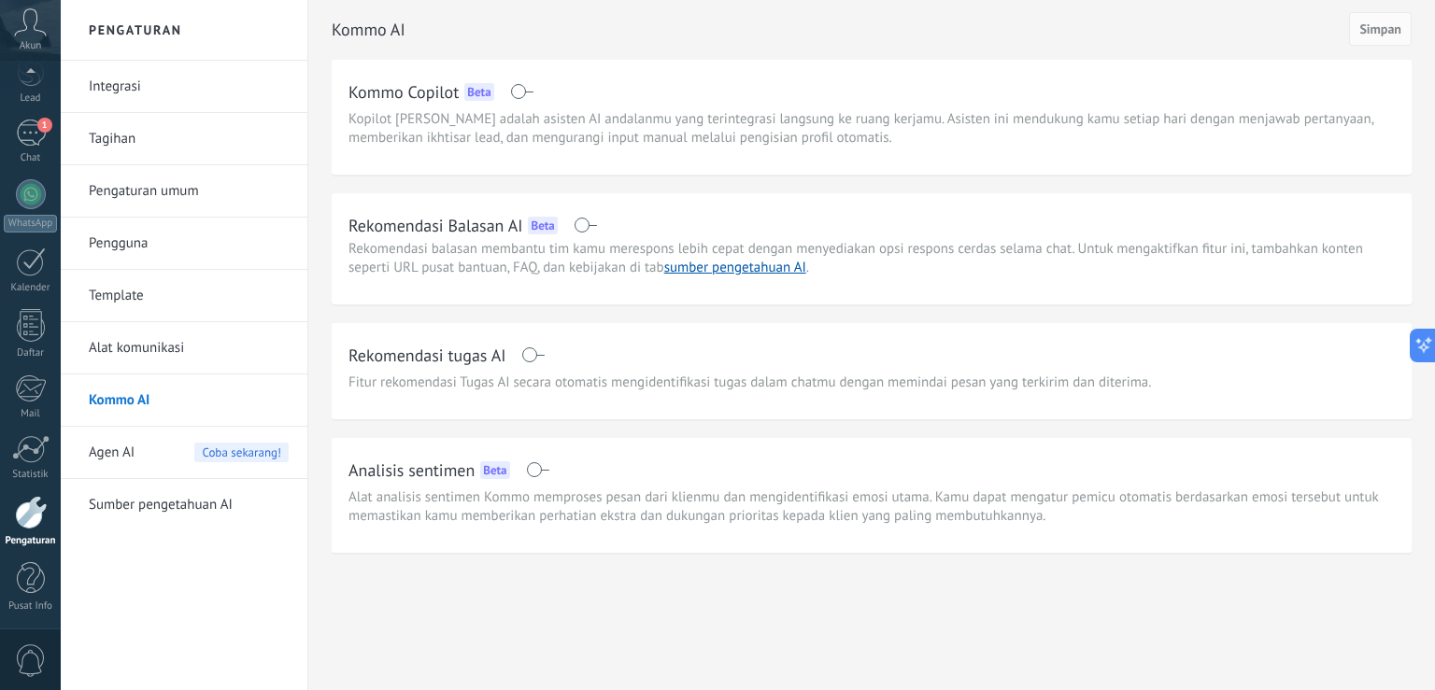
click at [114, 453] on span "Agen AI" at bounding box center [112, 453] width 46 height 52
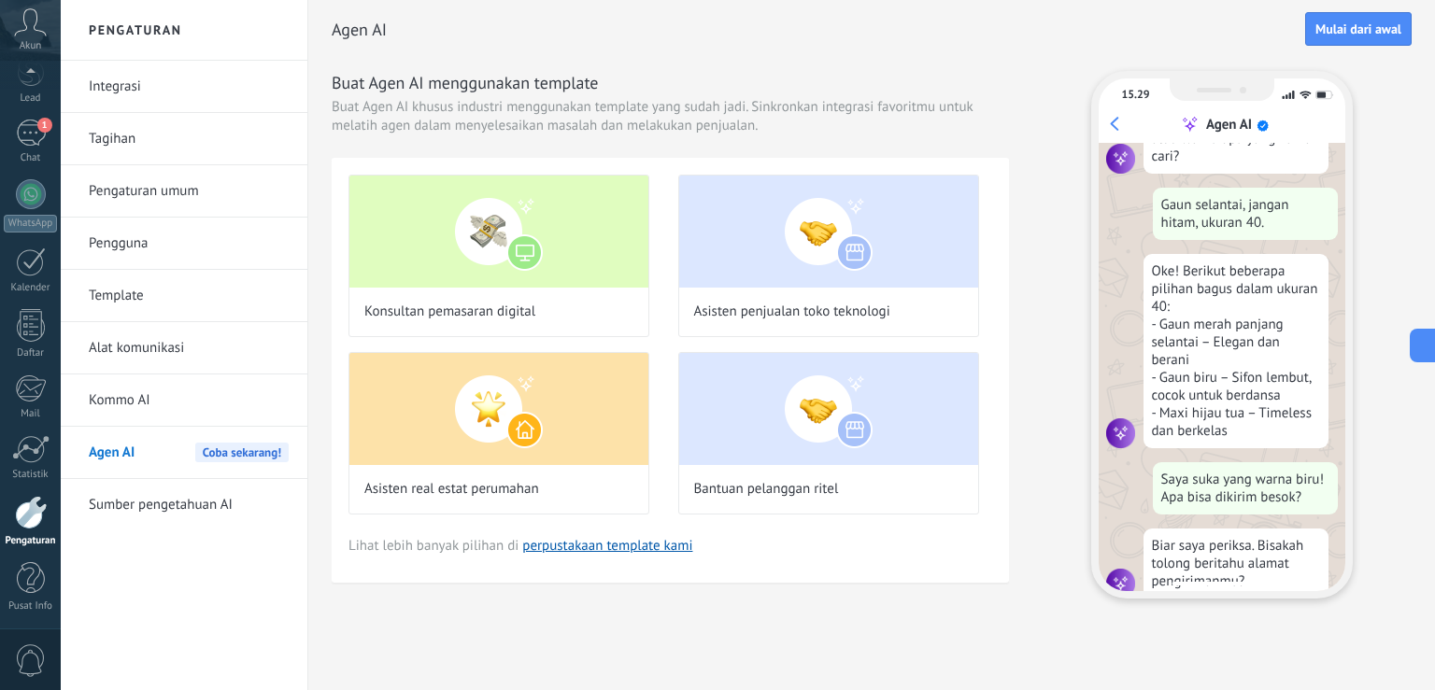
scroll to position [229, 0]
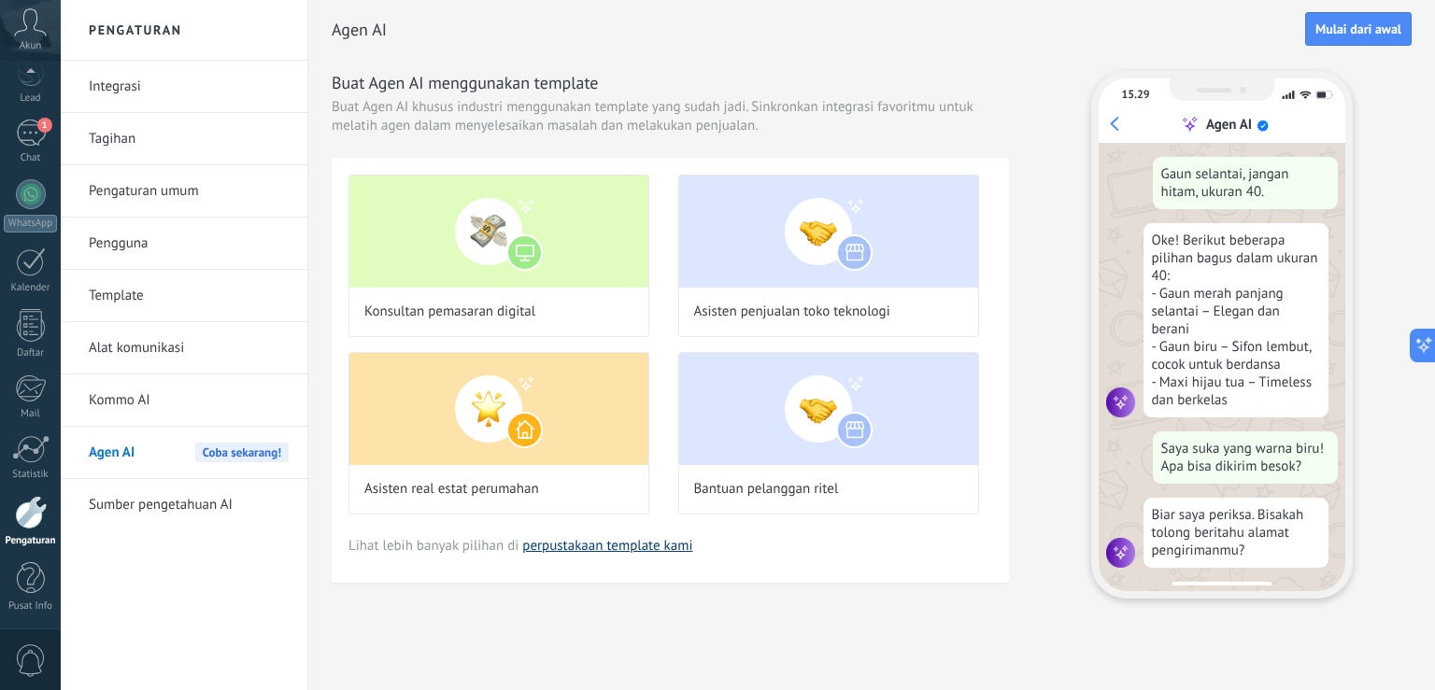
click at [603, 543] on link "perpustakaan template kami" at bounding box center [607, 546] width 170 height 18
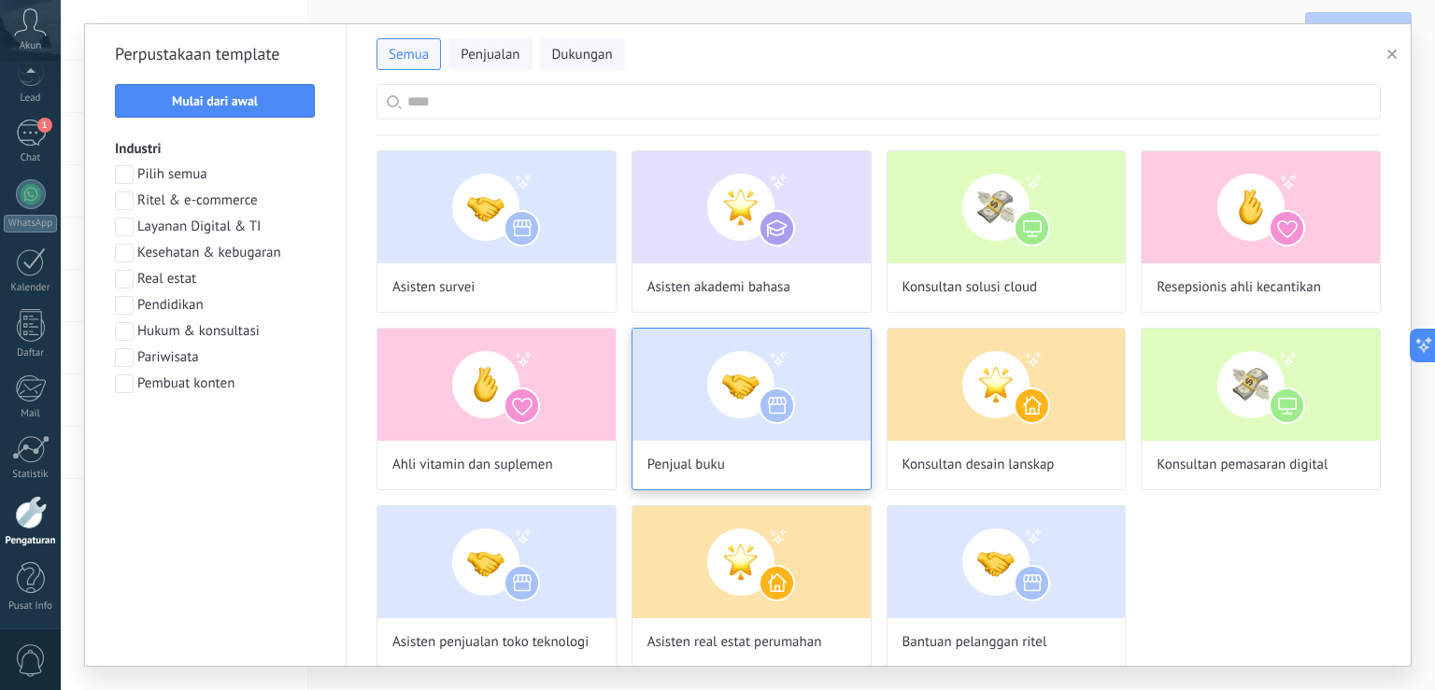
scroll to position [0, 0]
click at [489, 56] on span "Penjualan" at bounding box center [490, 55] width 59 height 19
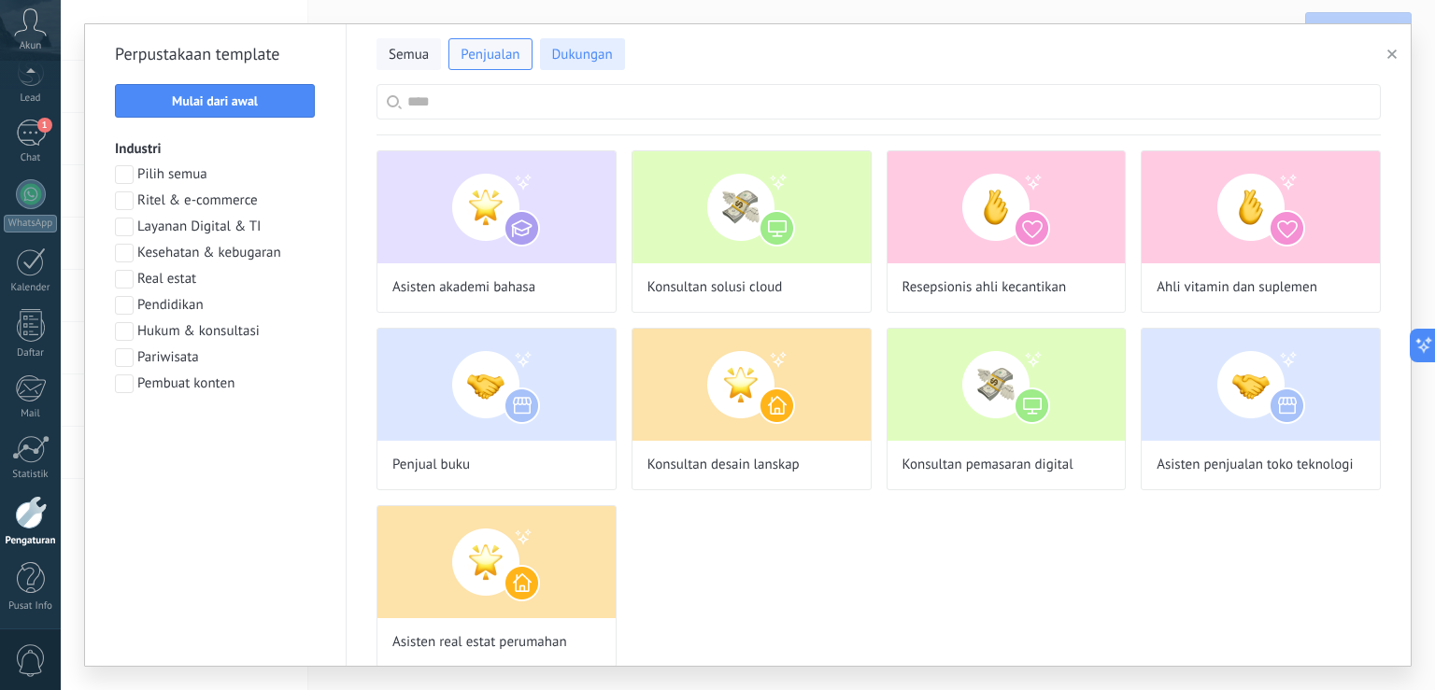
click at [578, 60] on span "Dukungan" at bounding box center [582, 55] width 61 height 19
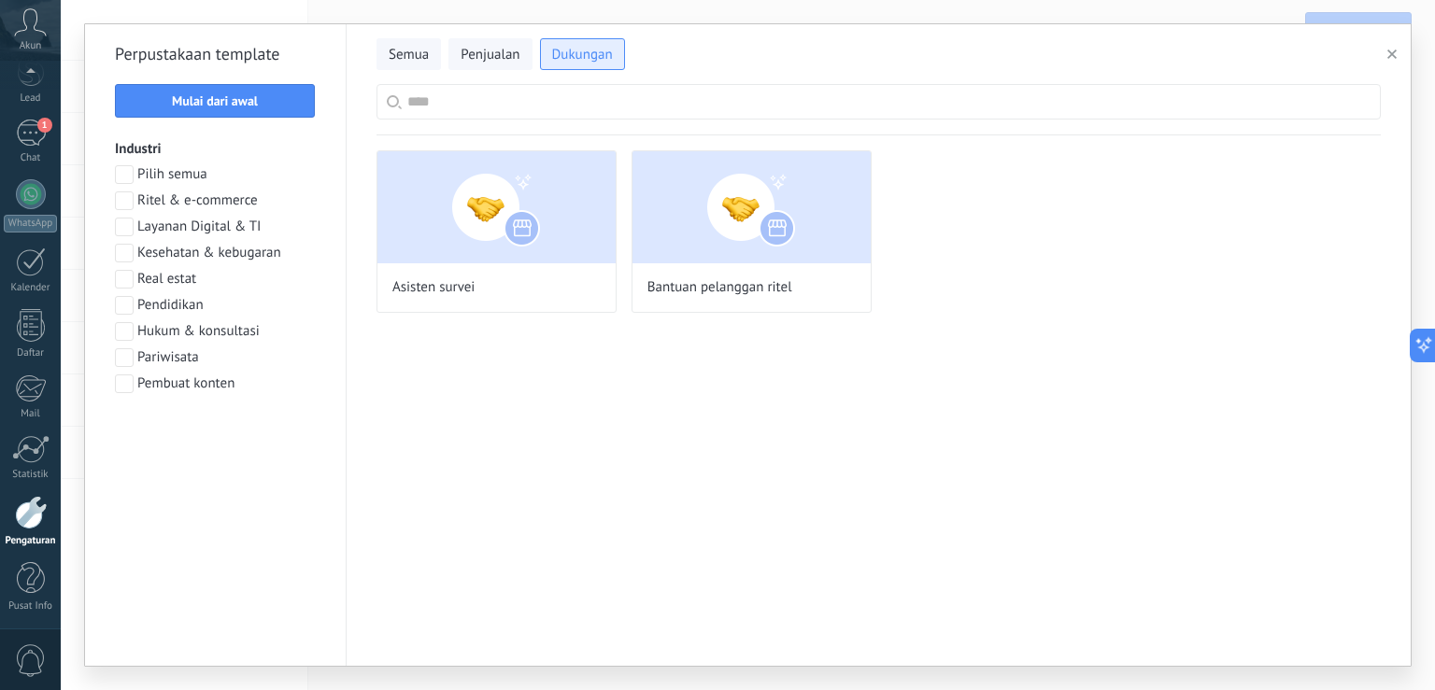
scroll to position [78, 0]
click at [504, 54] on span "Penjualan" at bounding box center [490, 55] width 59 height 19
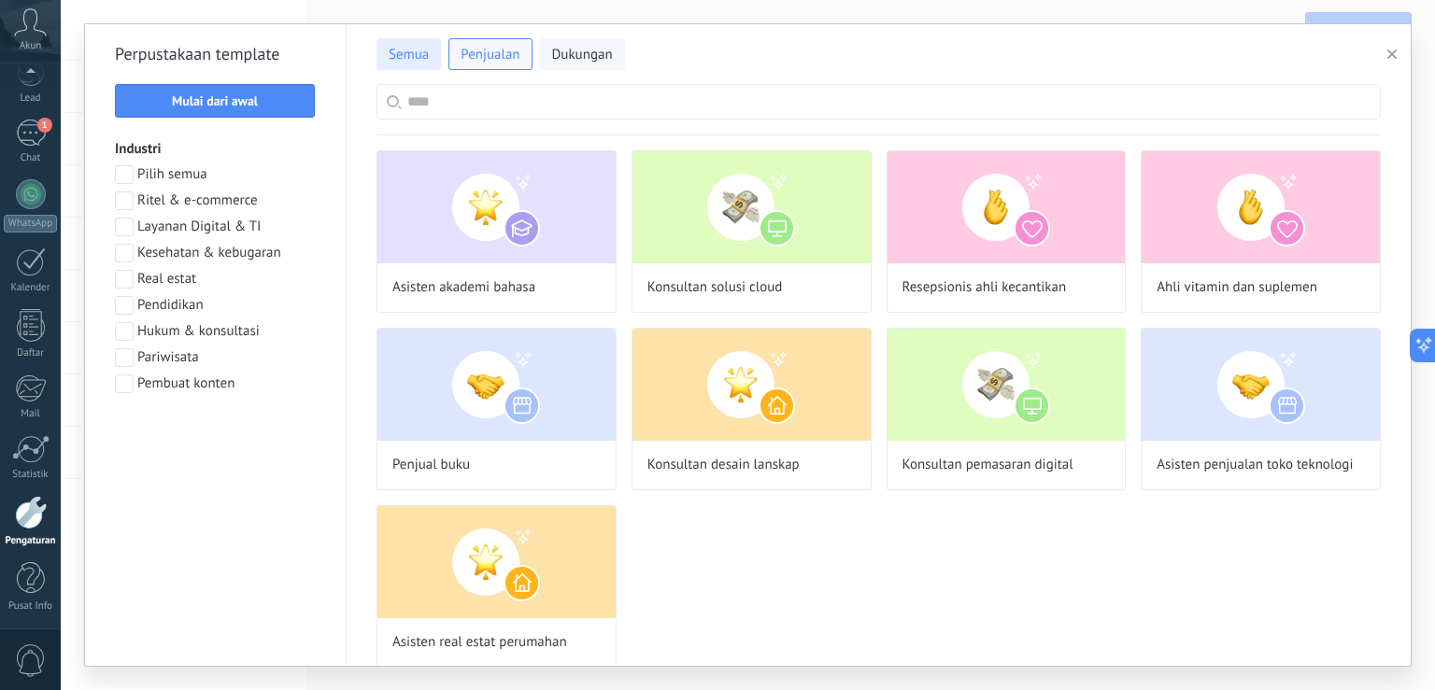
scroll to position [229, 0]
click at [421, 56] on span "Semua" at bounding box center [409, 55] width 40 height 19
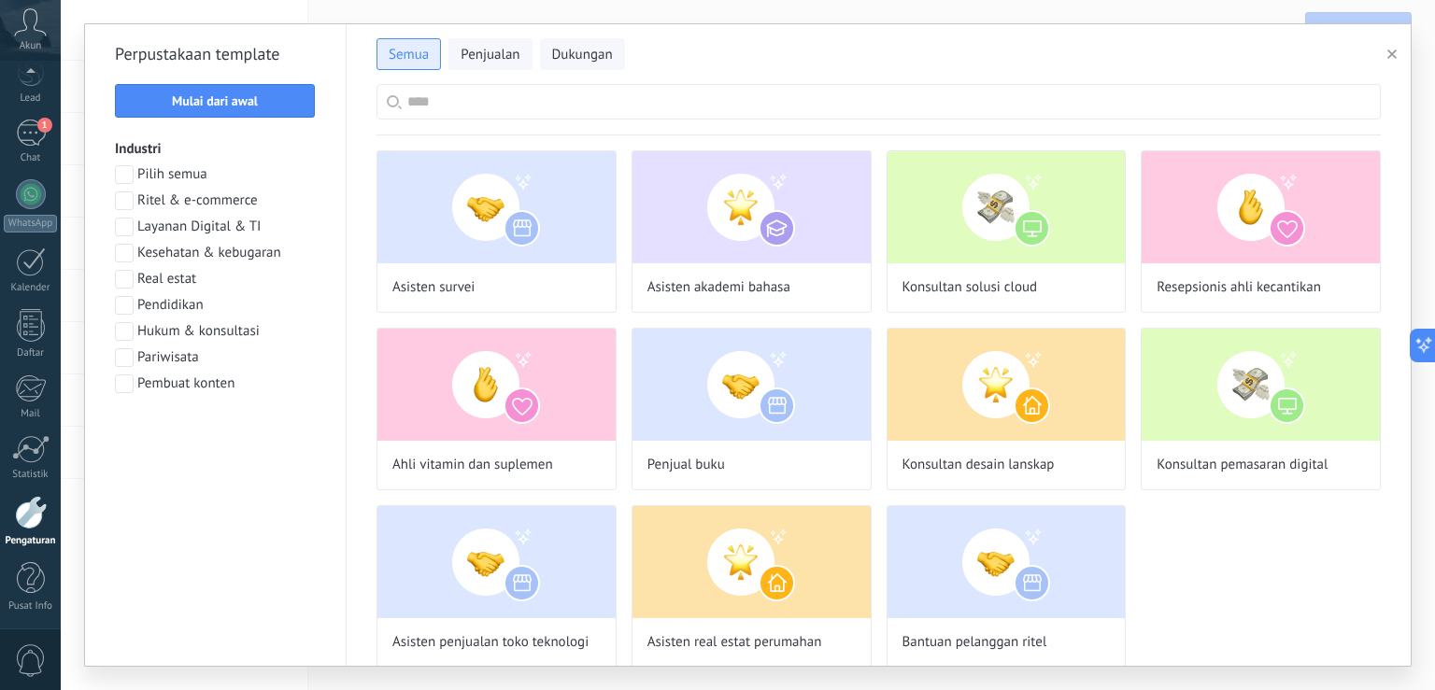
scroll to position [0, 0]
click at [172, 258] on span "Kesehatan & kebugaran" at bounding box center [209, 253] width 144 height 19
click at [120, 203] on span at bounding box center [124, 200] width 19 height 19
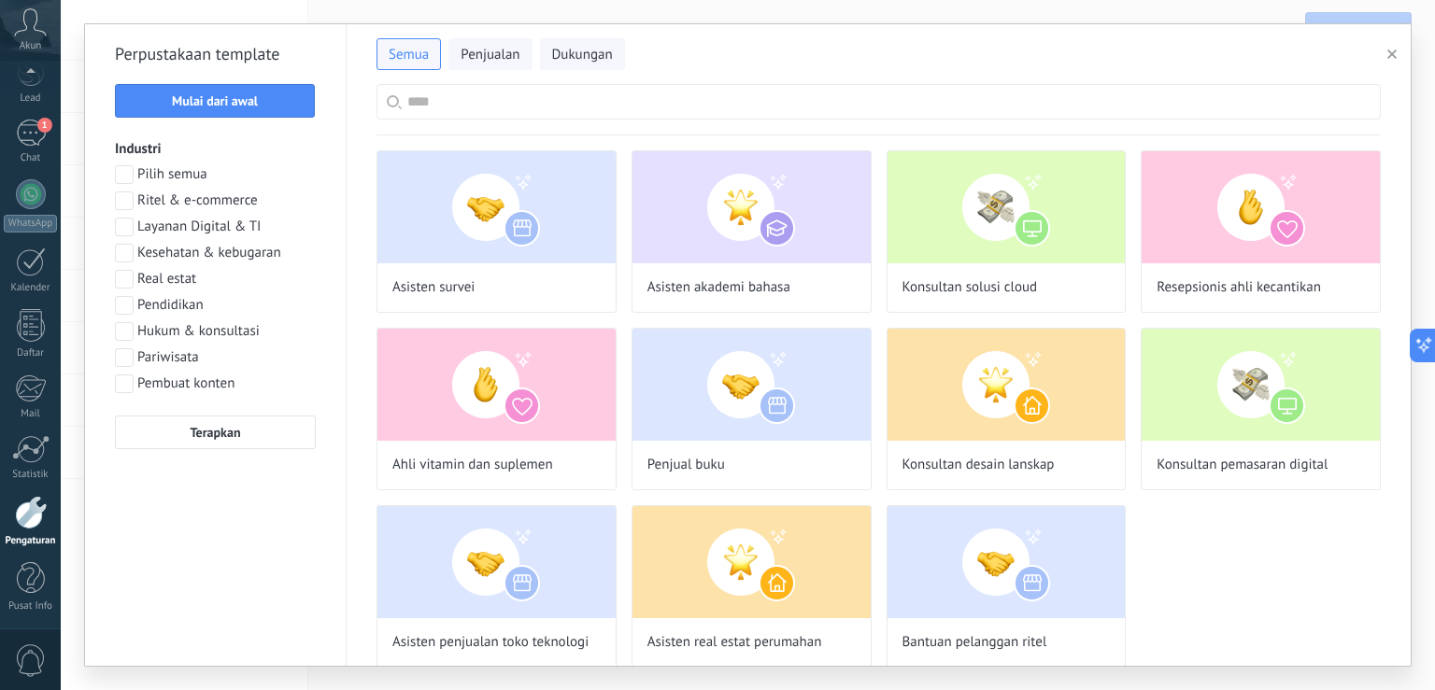
scroll to position [193, 0]
click at [125, 227] on span at bounding box center [124, 227] width 19 height 19
click at [237, 435] on span "Terapkan" at bounding box center [215, 432] width 50 height 13
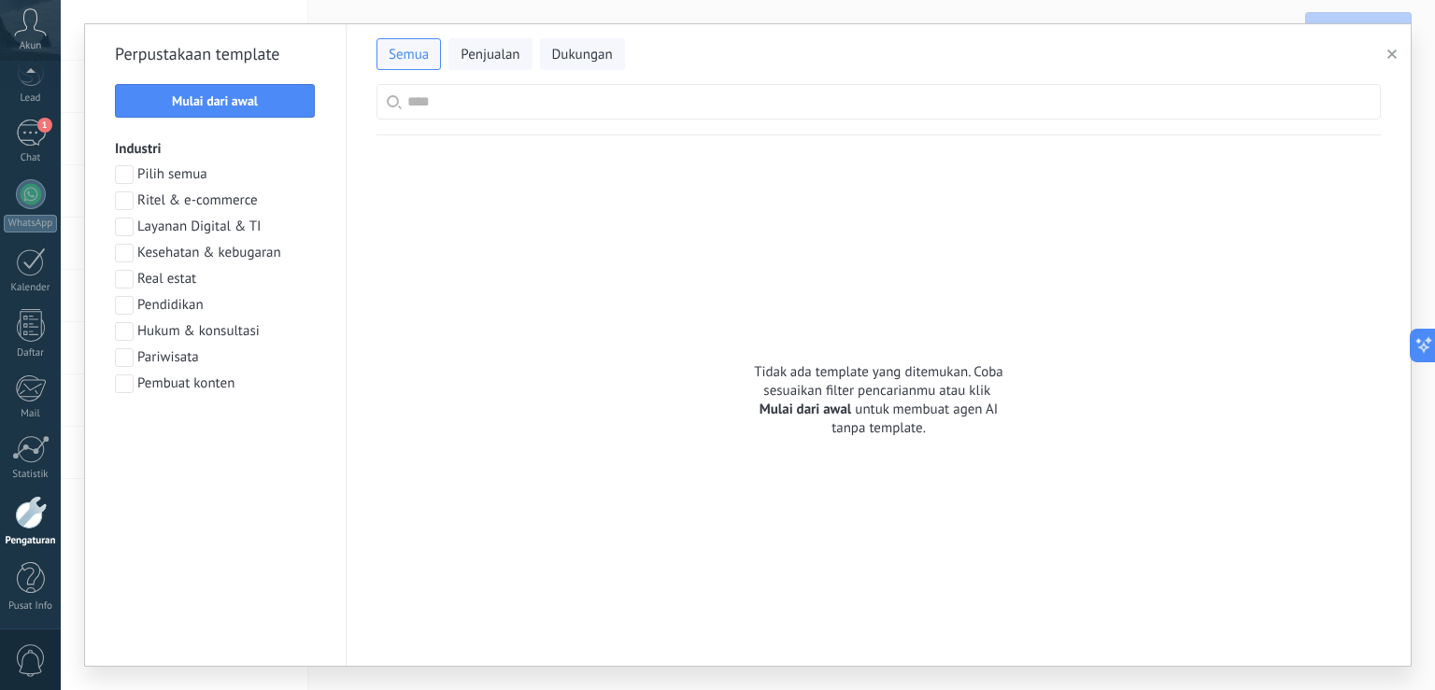
scroll to position [345, 0]
click at [1393, 52] on icon "button" at bounding box center [1391, 54] width 9 height 9
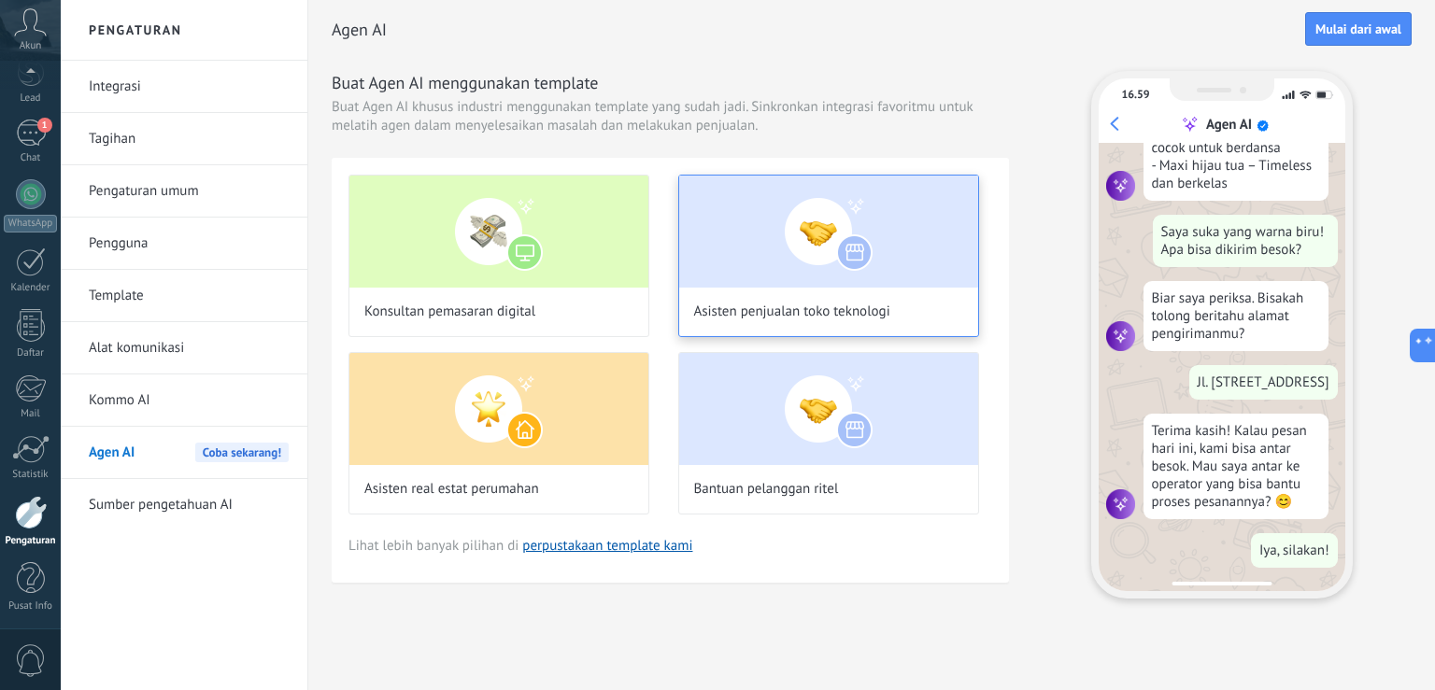
scroll to position [466, 0]
click at [815, 258] on img at bounding box center [828, 232] width 299 height 112
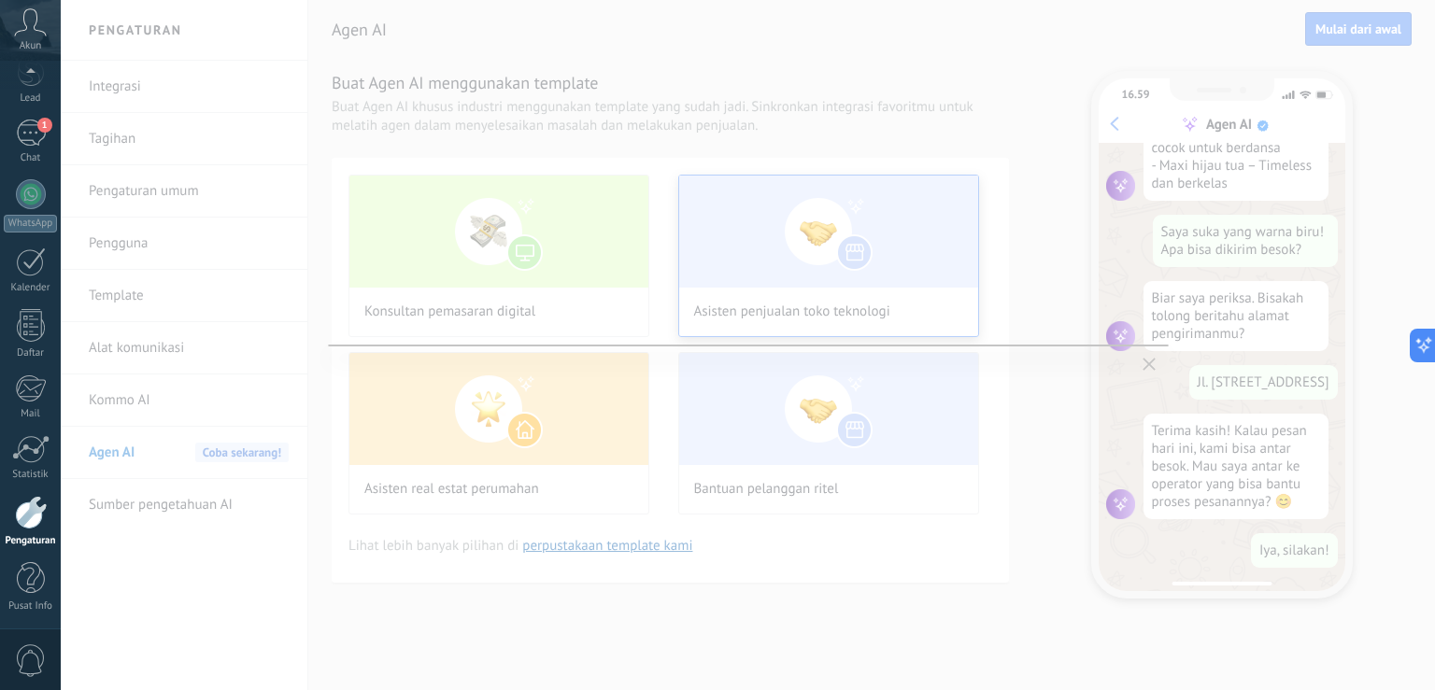
scroll to position [0, 0]
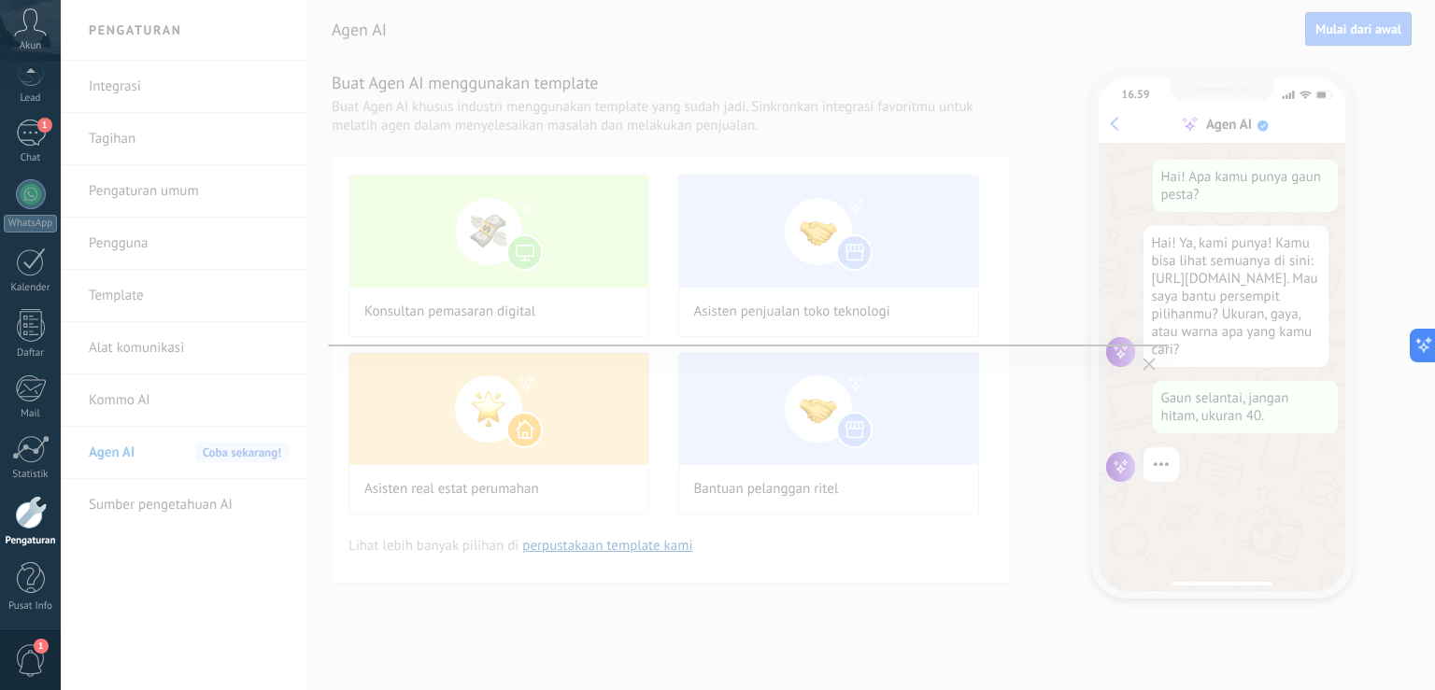
click at [1151, 363] on use "button" at bounding box center [1148, 364] width 13 height 13
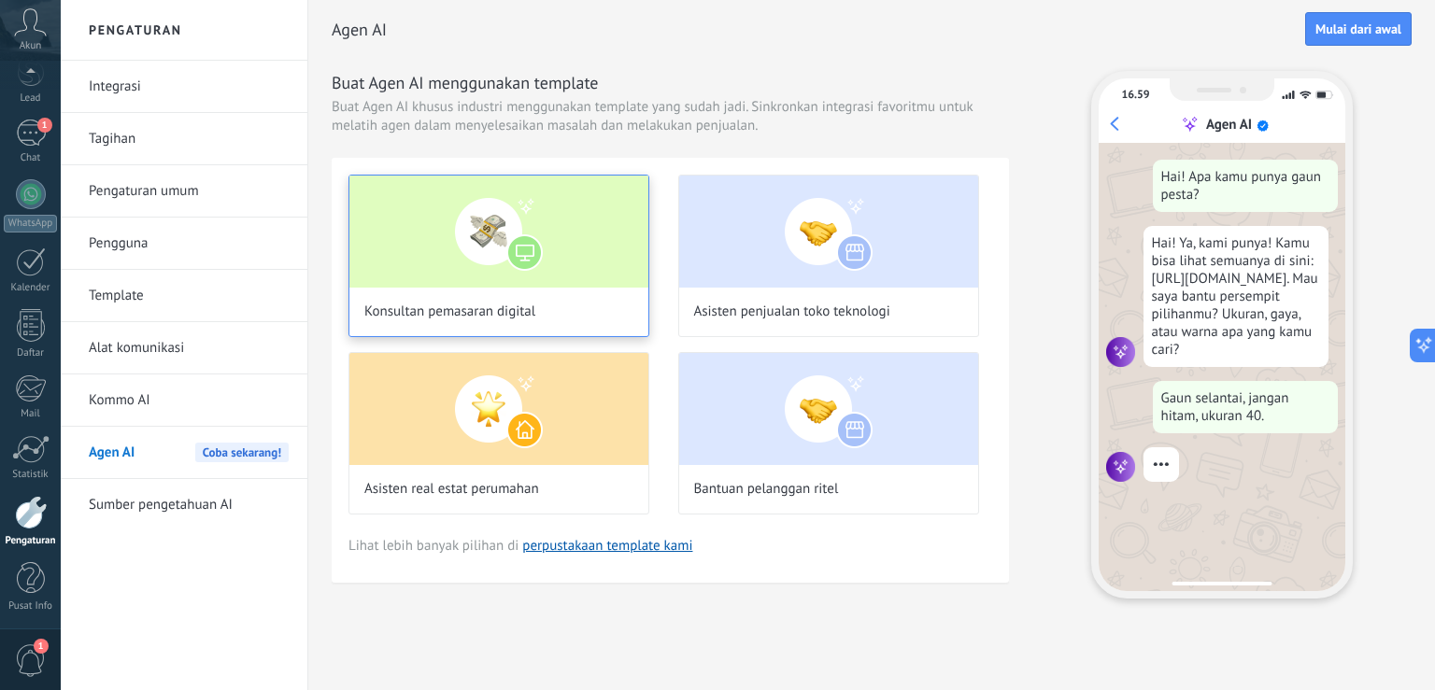
click at [532, 257] on img at bounding box center [498, 232] width 299 height 112
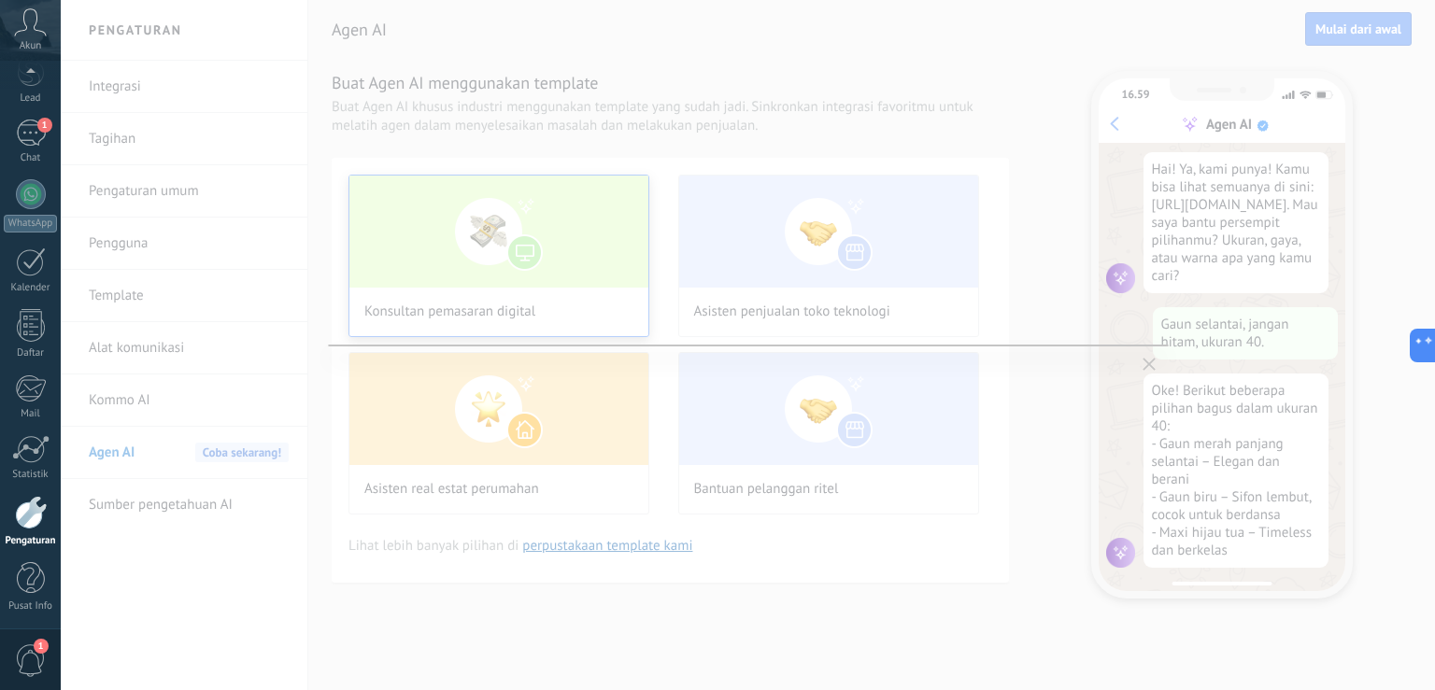
scroll to position [78, 0]
click at [1147, 370] on icon "button" at bounding box center [1148, 364] width 13 height 13
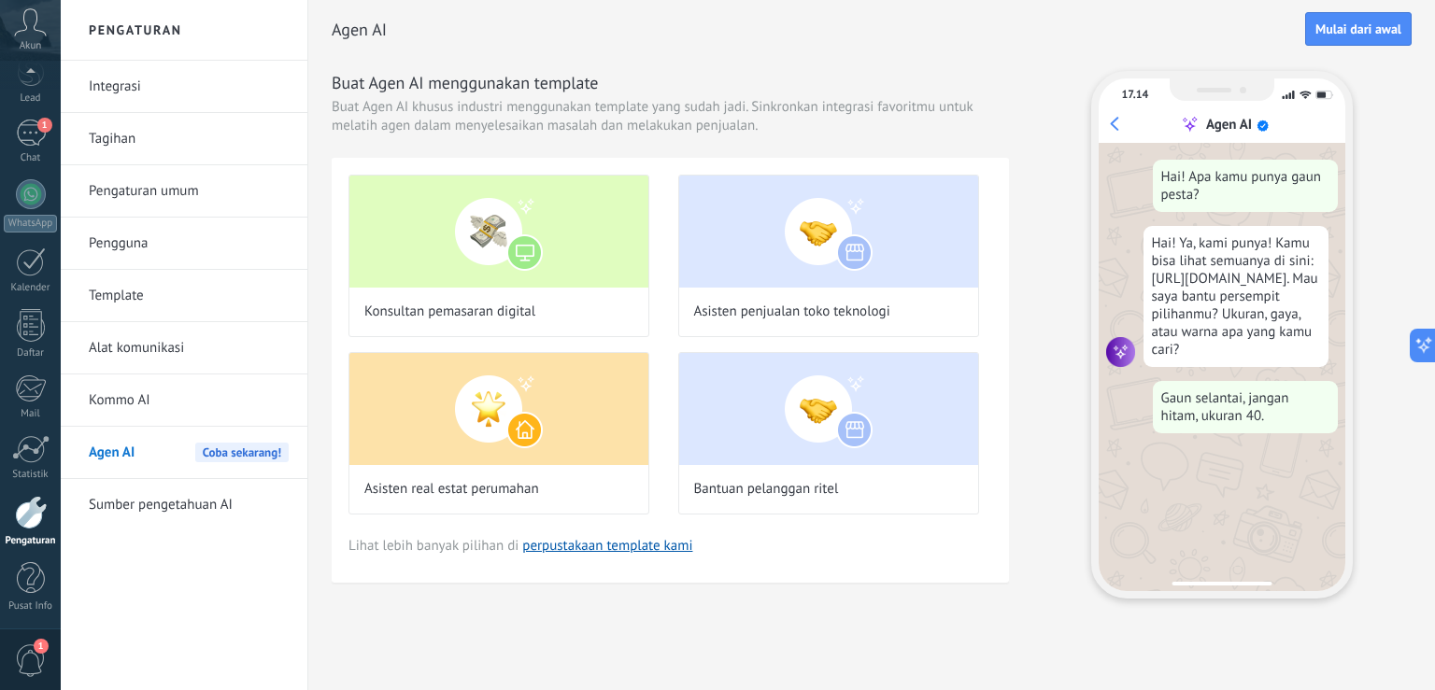
scroll to position [0, 0]
